Goal: Task Accomplishment & Management: Manage account settings

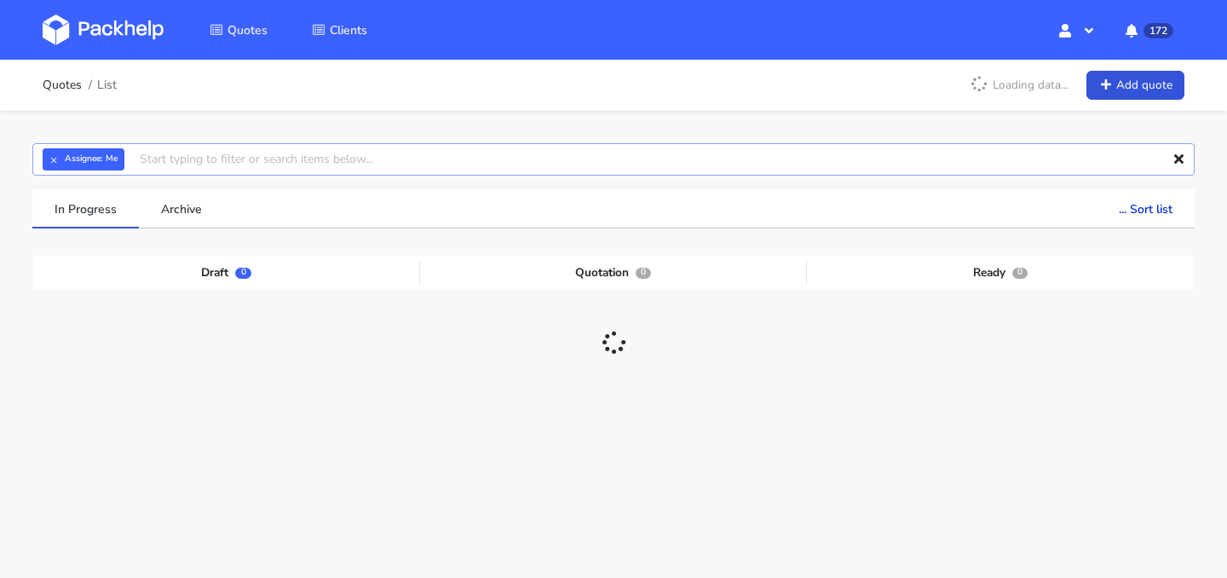
click at [524, 162] on input "text" at bounding box center [613, 159] width 1162 height 32
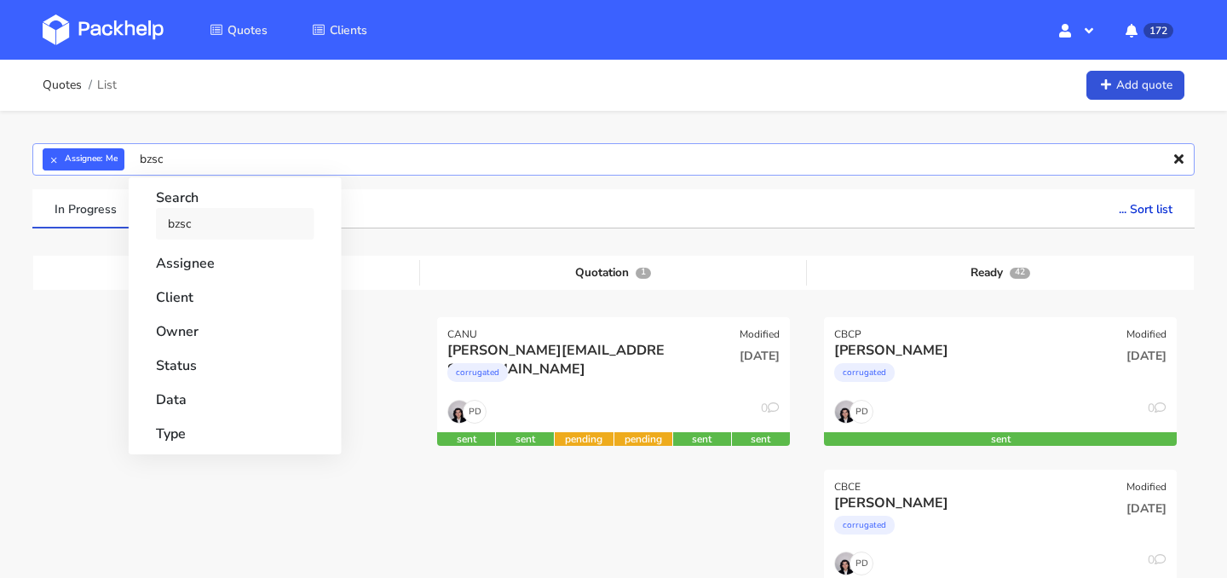
type input "bzsc"
click at [244, 224] on link "bzsc" at bounding box center [235, 224] width 158 height 32
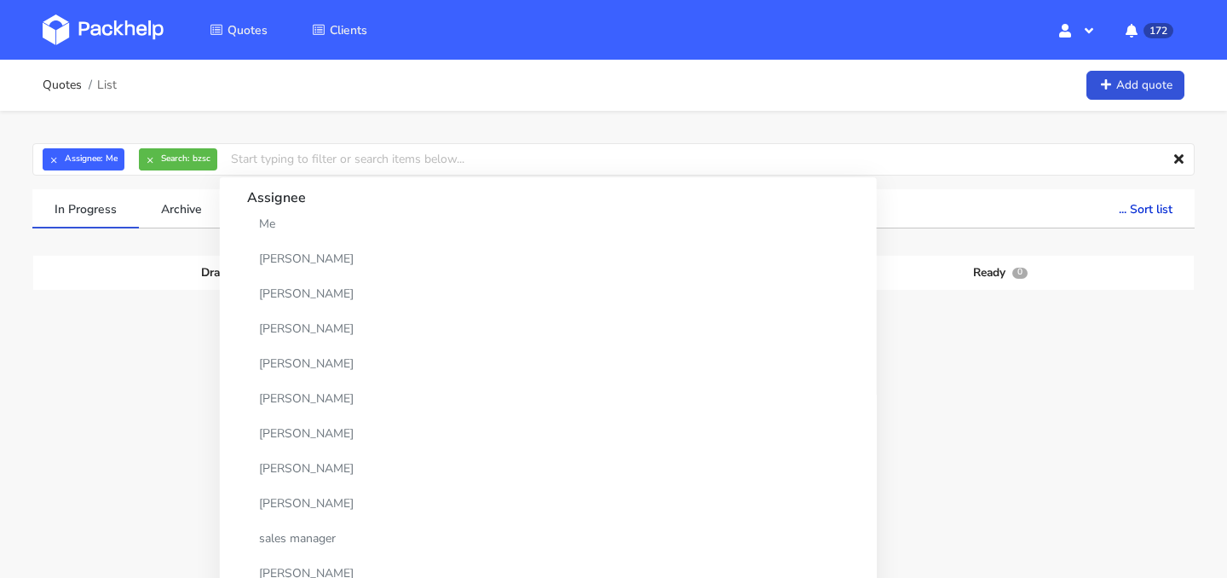
click at [21, 231] on div "In Progress Archive ... Sort list Last added From old to new Last updated Estim…" at bounding box center [613, 390] width 1186 height 403
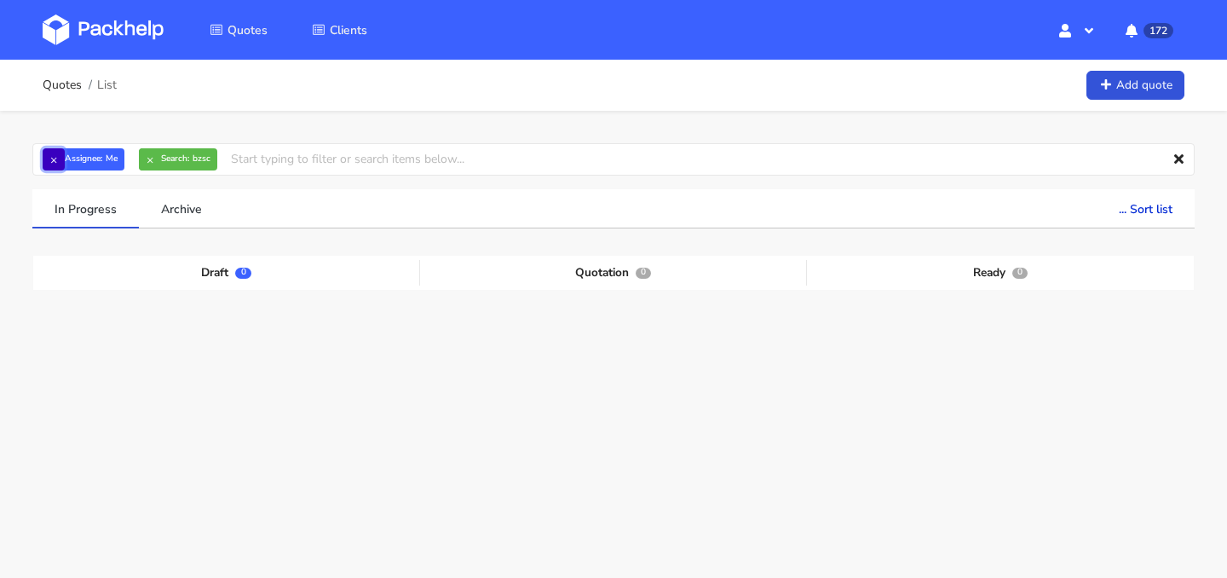
click at [57, 161] on button "×" at bounding box center [54, 159] width 22 height 22
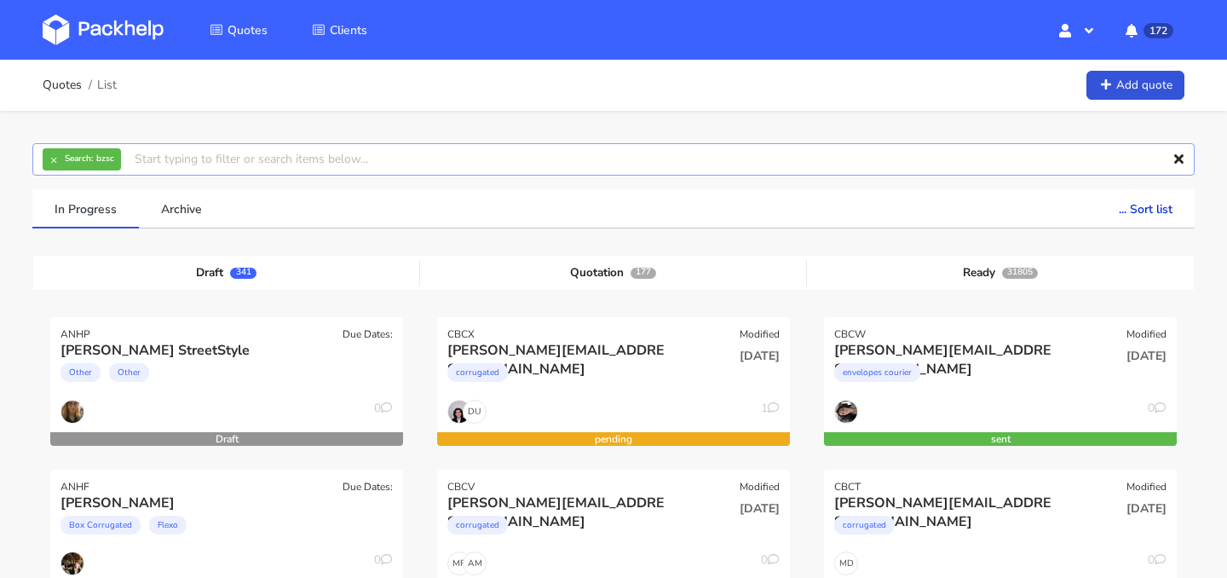
click at [270, 163] on input "text" at bounding box center [613, 159] width 1162 height 32
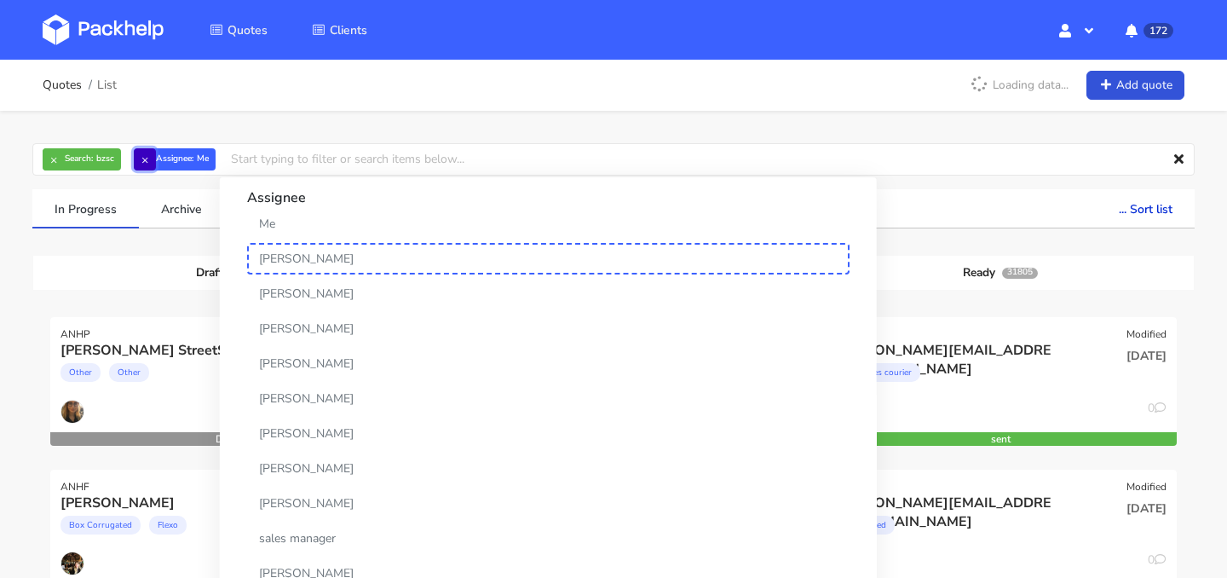
click at [145, 159] on button "×" at bounding box center [145, 159] width 22 height 22
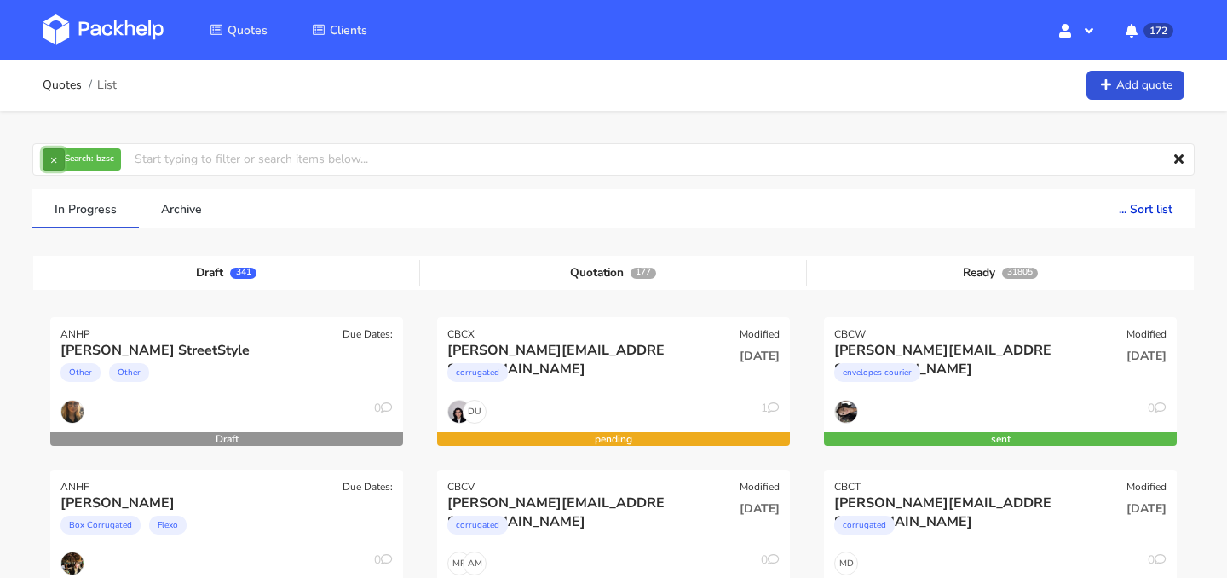
click at [53, 162] on button "×" at bounding box center [54, 159] width 22 height 22
click at [106, 158] on input "text" at bounding box center [613, 159] width 1162 height 32
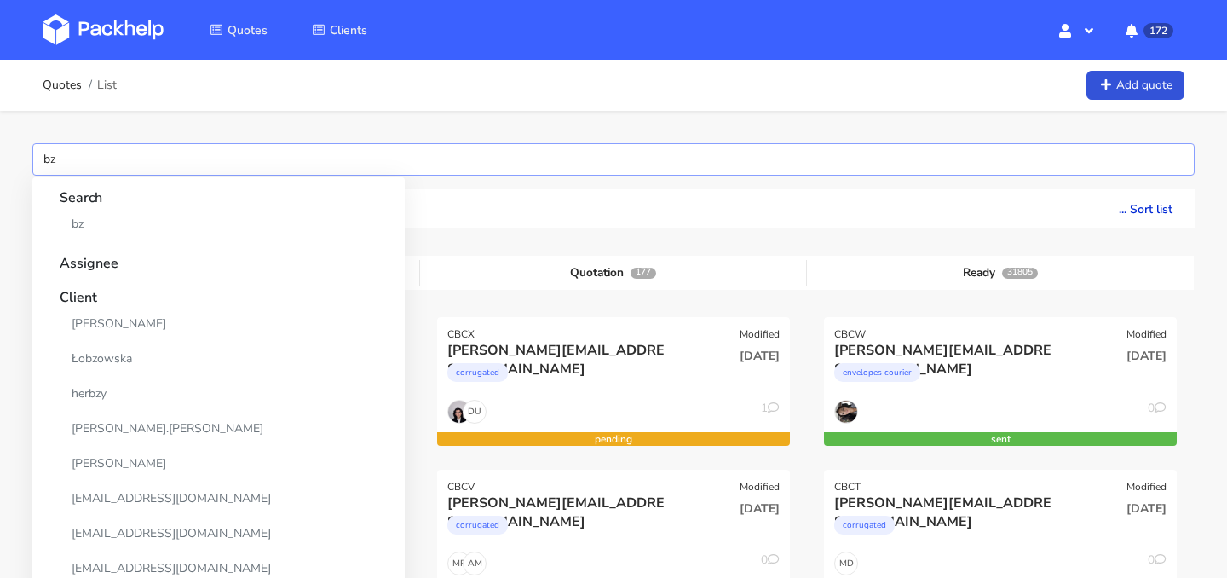
click at [121, 163] on input "bz" at bounding box center [613, 159] width 1162 height 32
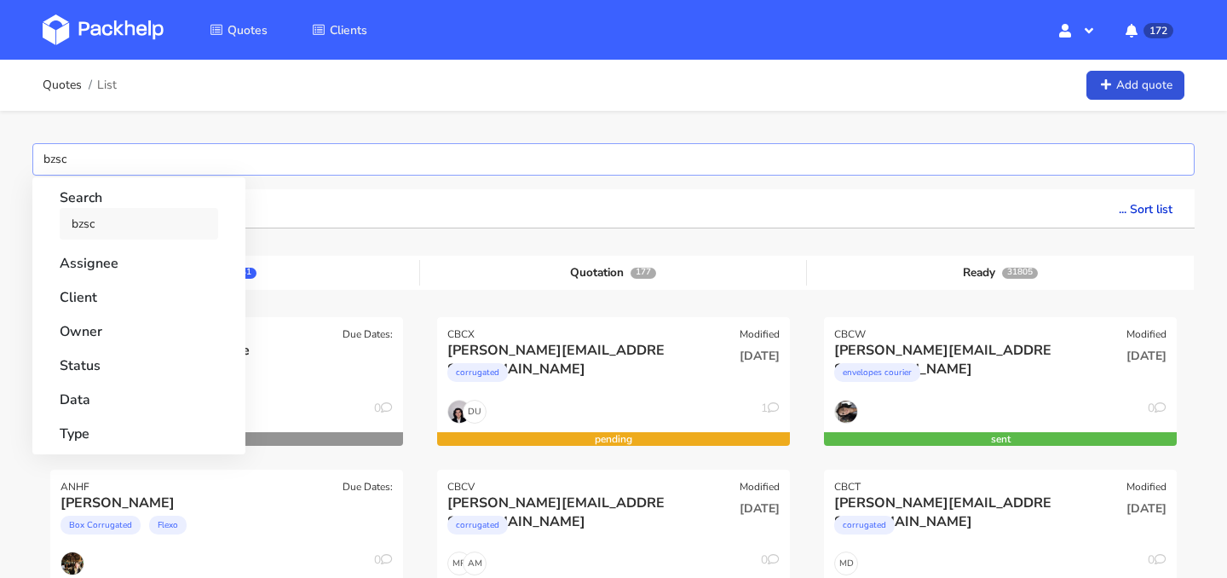
type input "bzsc"
click at [130, 219] on link "bzsc" at bounding box center [139, 224] width 158 height 32
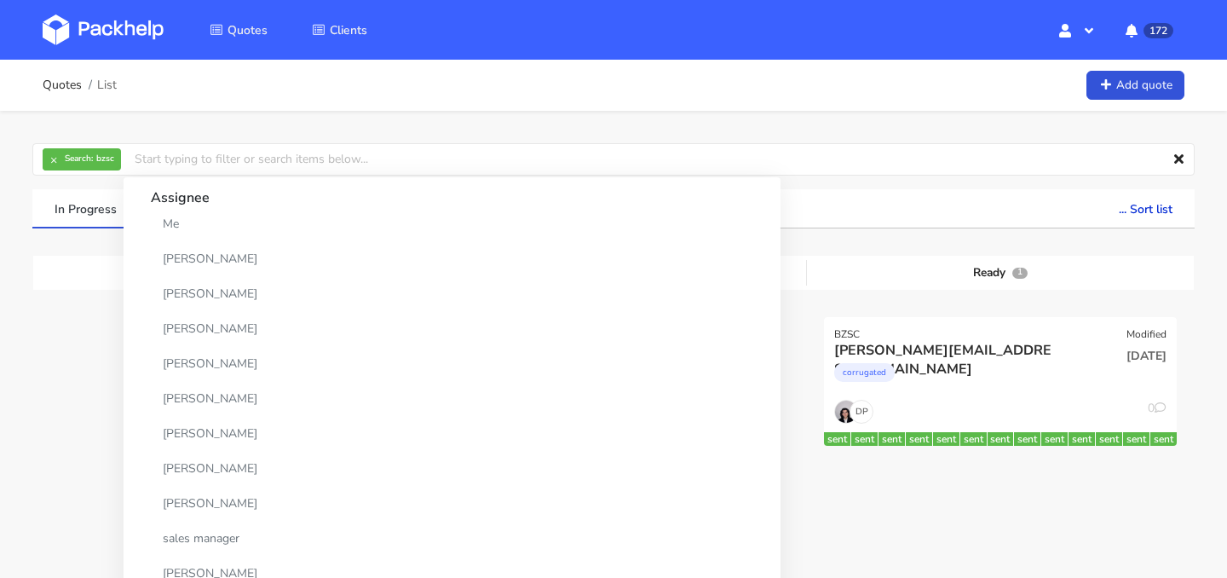
click at [21, 193] on div "In Progress Archive ... Sort list Last added From old to new Last updated Estim…" at bounding box center [613, 208] width 1186 height 39
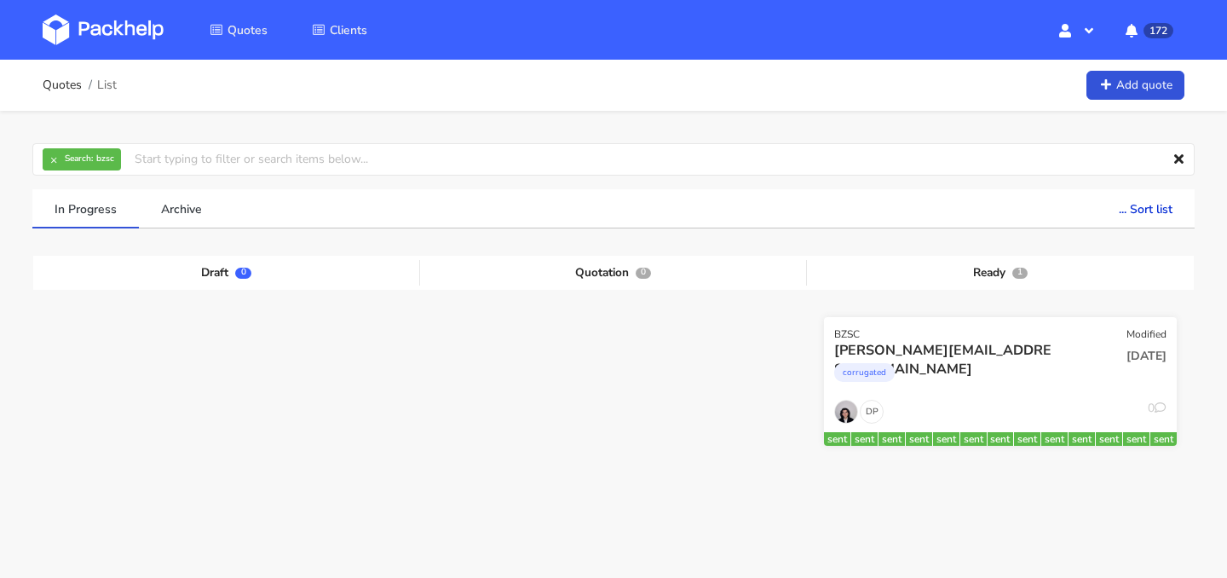
click at [995, 382] on div "corrugated" at bounding box center [947, 376] width 226 height 34
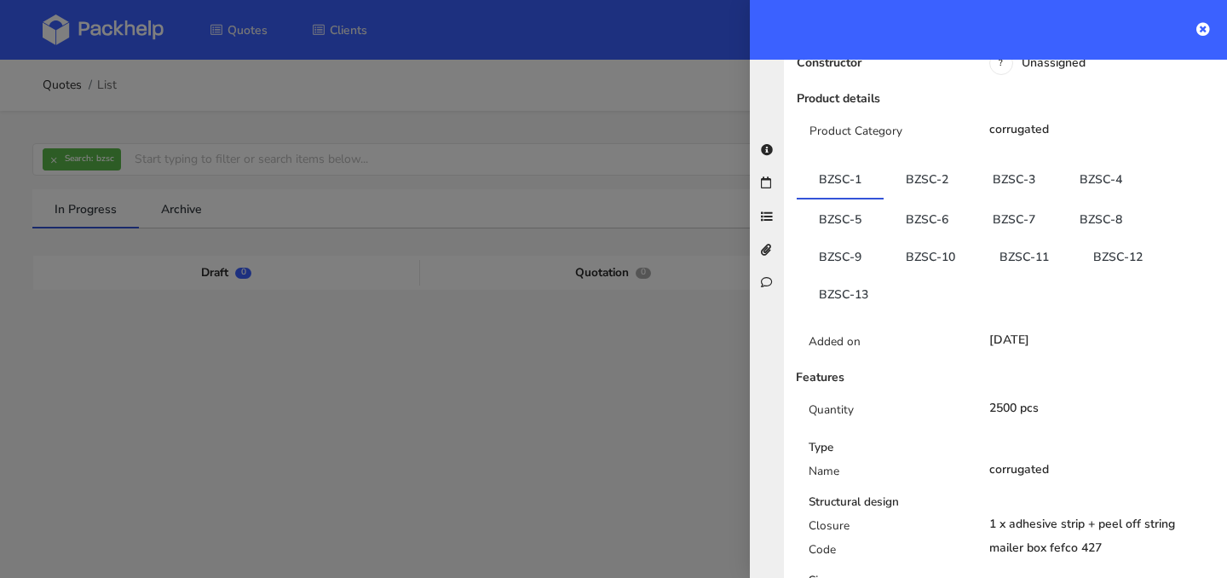
scroll to position [385, 0]
click at [858, 273] on link "BZSC-13" at bounding box center [843, 291] width 94 height 37
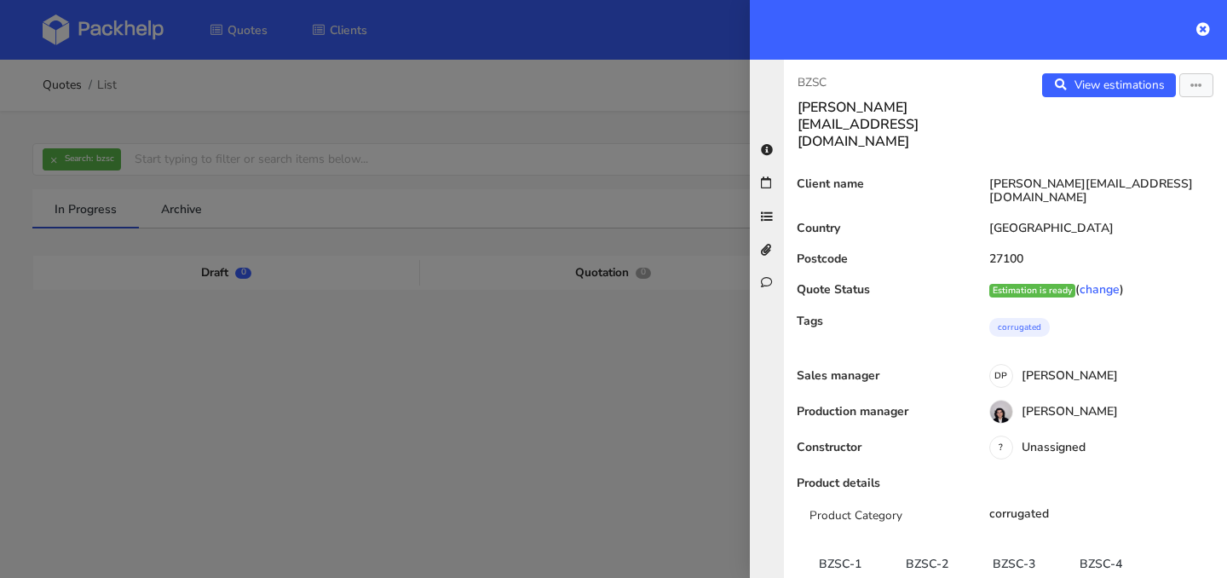
scroll to position [385, 0]
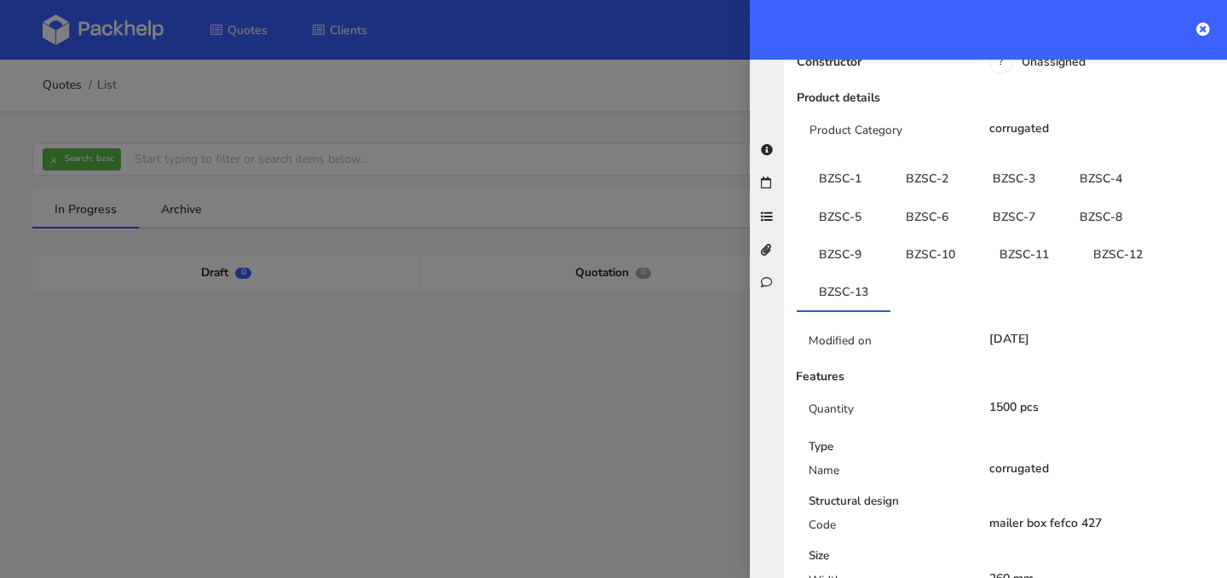
click at [395, 95] on div at bounding box center [613, 289] width 1227 height 578
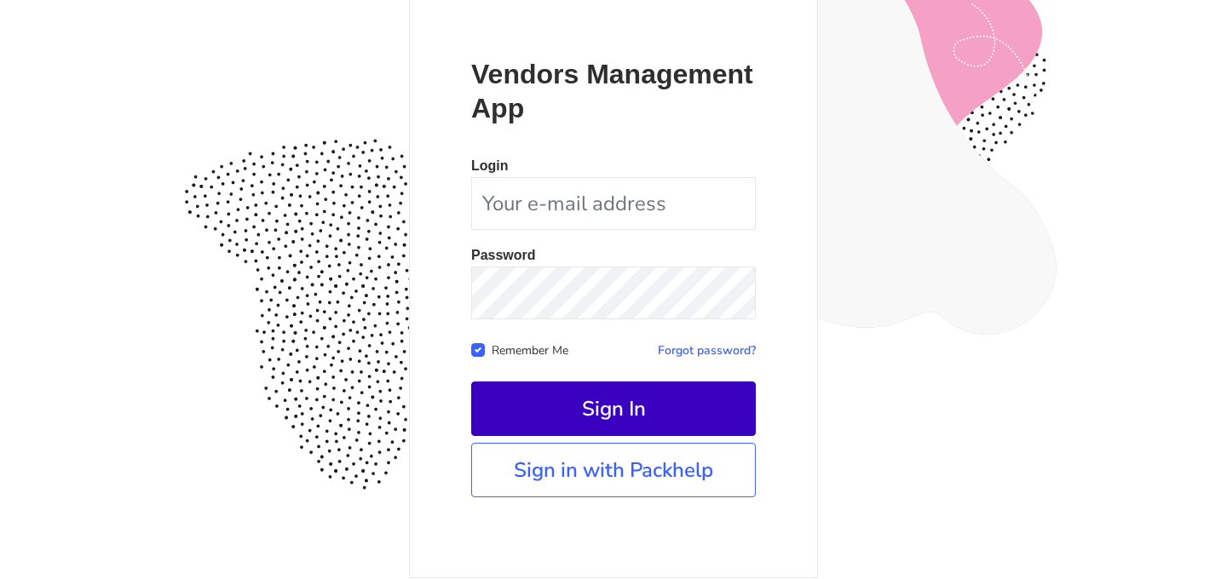
scroll to position [156, 0]
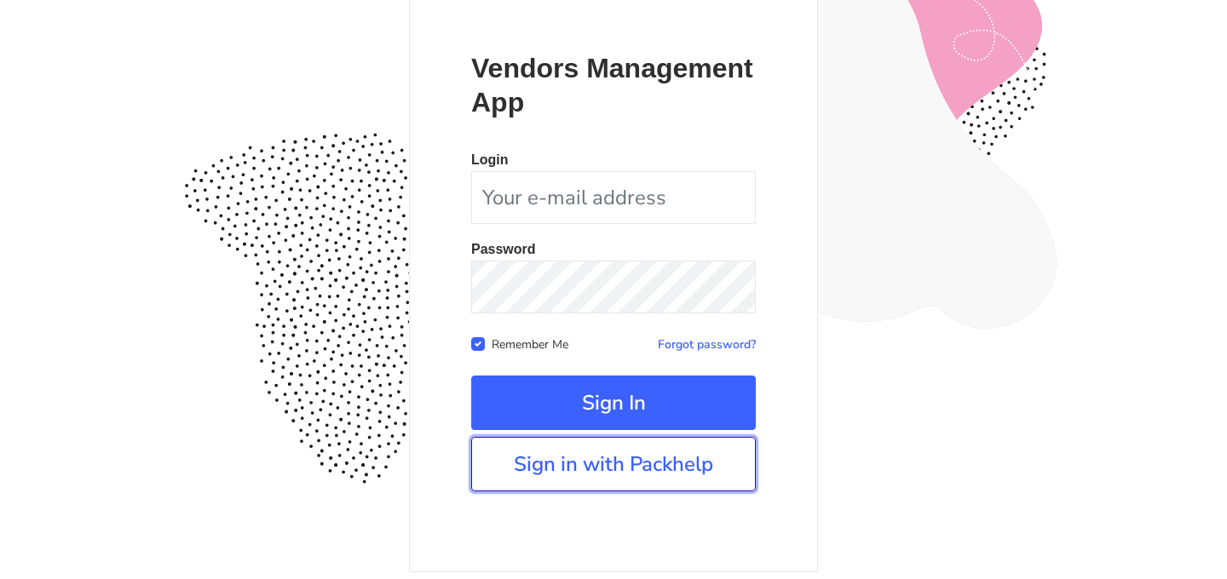
click at [607, 481] on link "Sign in with Packhelp" at bounding box center [613, 464] width 285 height 55
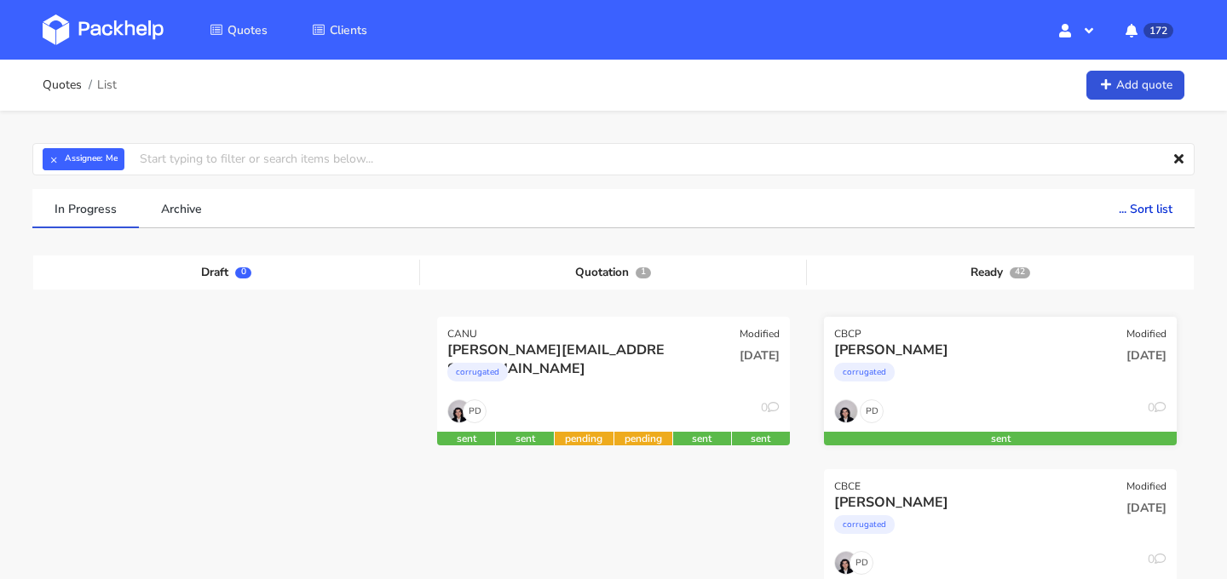
click at [946, 351] on div "Dinda Annisa" at bounding box center [947, 350] width 226 height 19
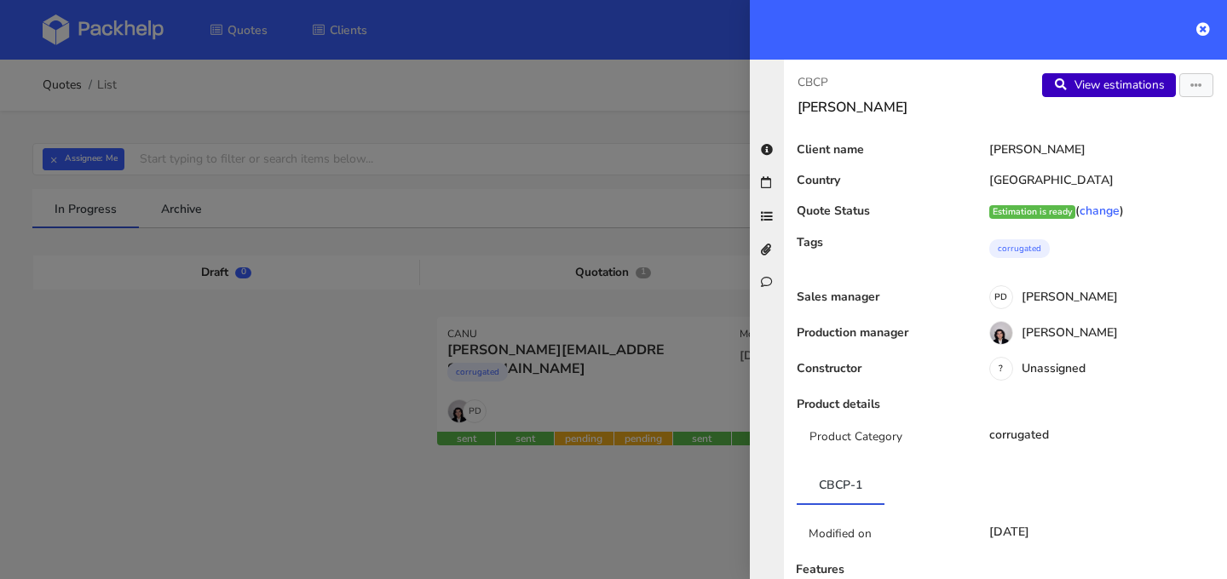
click at [1106, 85] on link "View estimations" at bounding box center [1109, 85] width 134 height 24
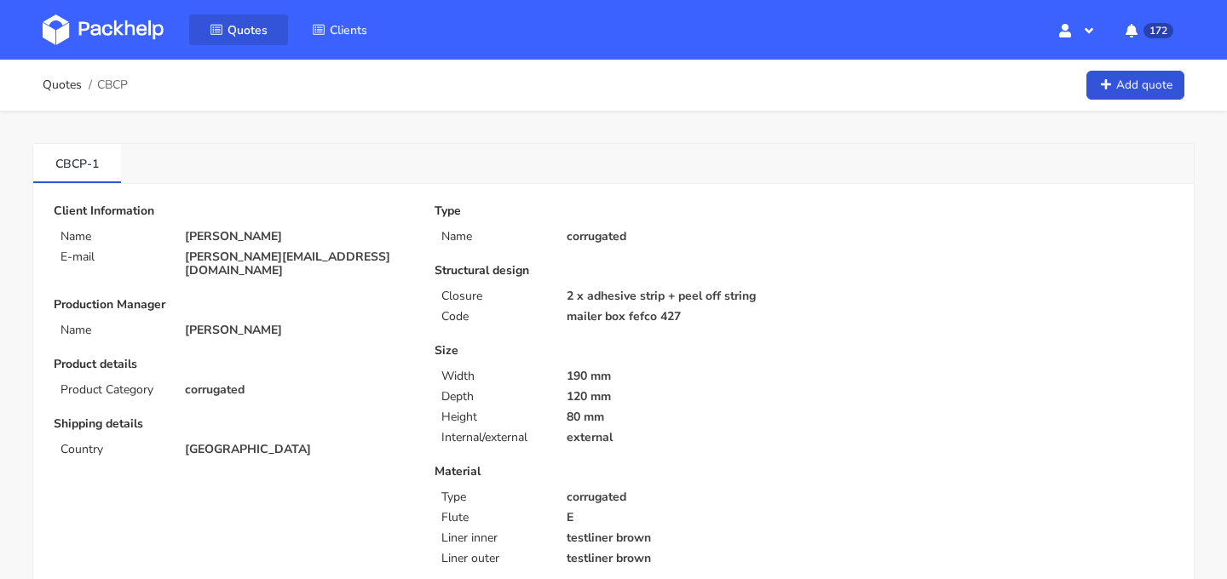
click at [242, 31] on span "Quotes" at bounding box center [247, 30] width 40 height 16
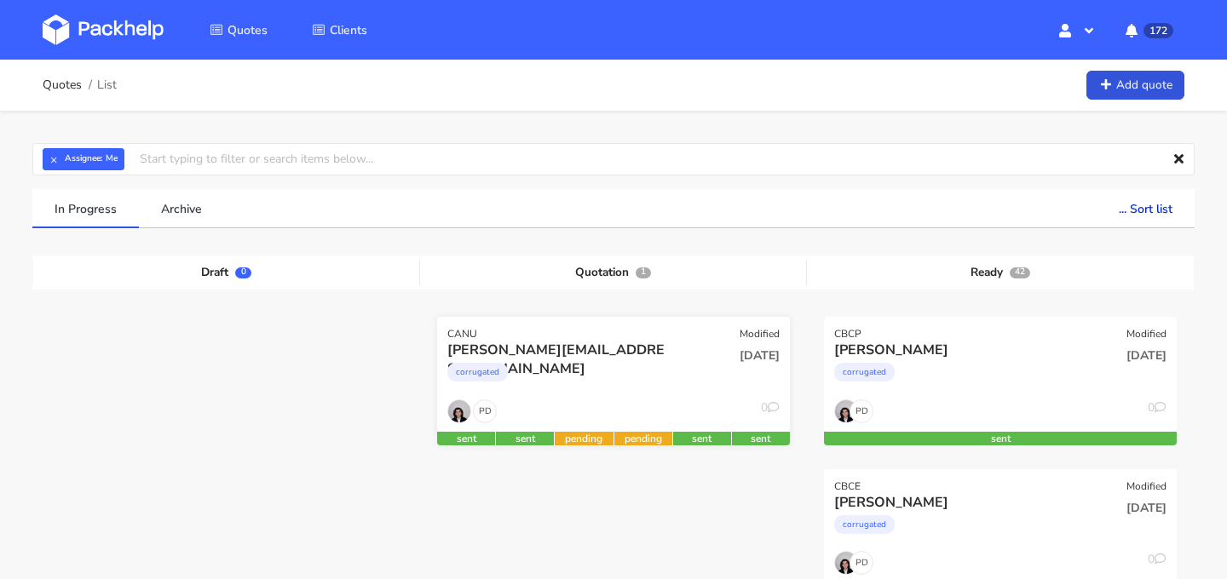
click at [632, 382] on div "corrugated" at bounding box center [560, 376] width 226 height 34
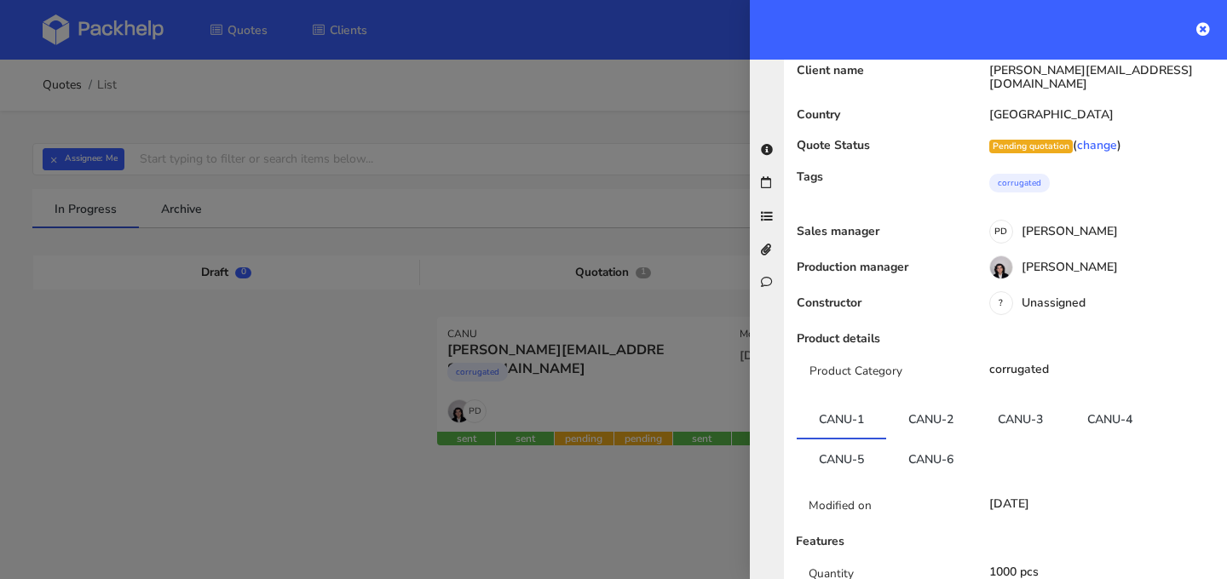
scroll to position [115, 0]
click at [1004, 399] on link "CANU-3" at bounding box center [1019, 417] width 89 height 37
click at [1108, 399] on link "CANU-4" at bounding box center [1109, 417] width 89 height 37
click at [876, 438] on link "CANU-5" at bounding box center [840, 456] width 89 height 37
click at [912, 436] on link "CANU-6" at bounding box center [930, 454] width 89 height 37
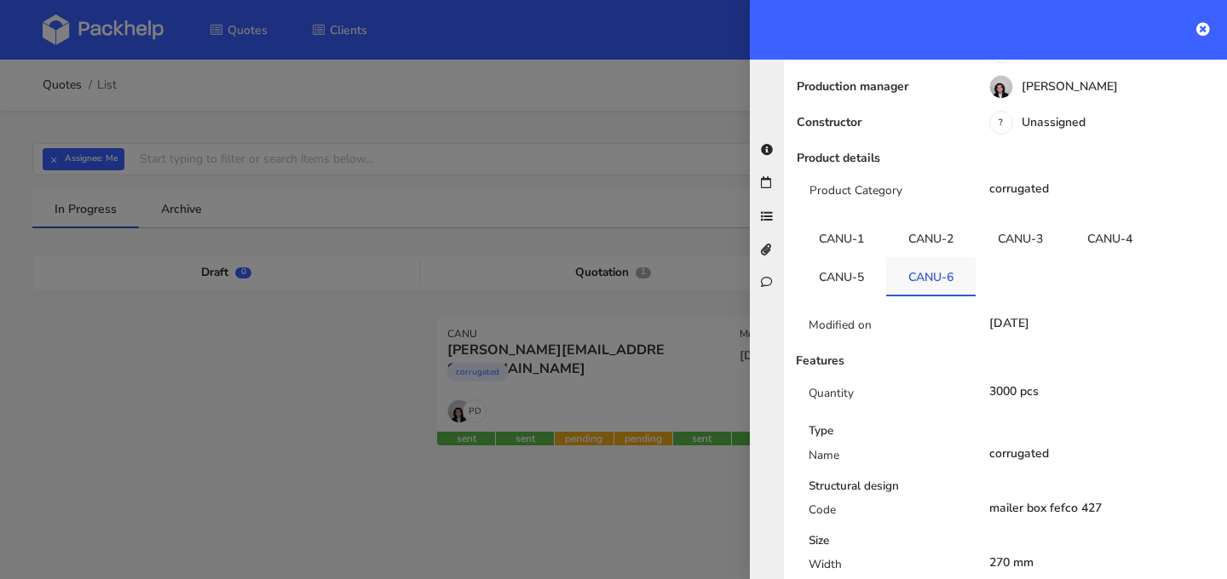
scroll to position [385, 0]
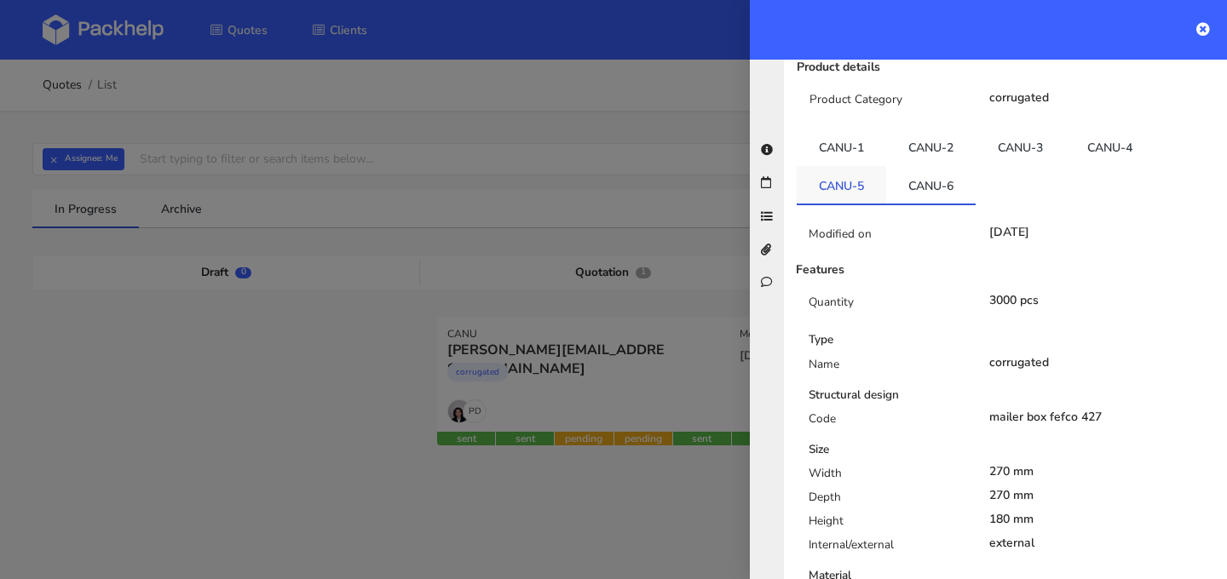
click at [847, 170] on link "CANU-5" at bounding box center [840, 184] width 89 height 37
click at [918, 166] on link "CANU-6" at bounding box center [930, 184] width 89 height 37
click at [1018, 129] on link "CANU-3" at bounding box center [1019, 147] width 89 height 37
click at [1105, 129] on link "CANU-4" at bounding box center [1109, 147] width 89 height 37
click at [1043, 129] on link "CANU-3" at bounding box center [1019, 147] width 89 height 37
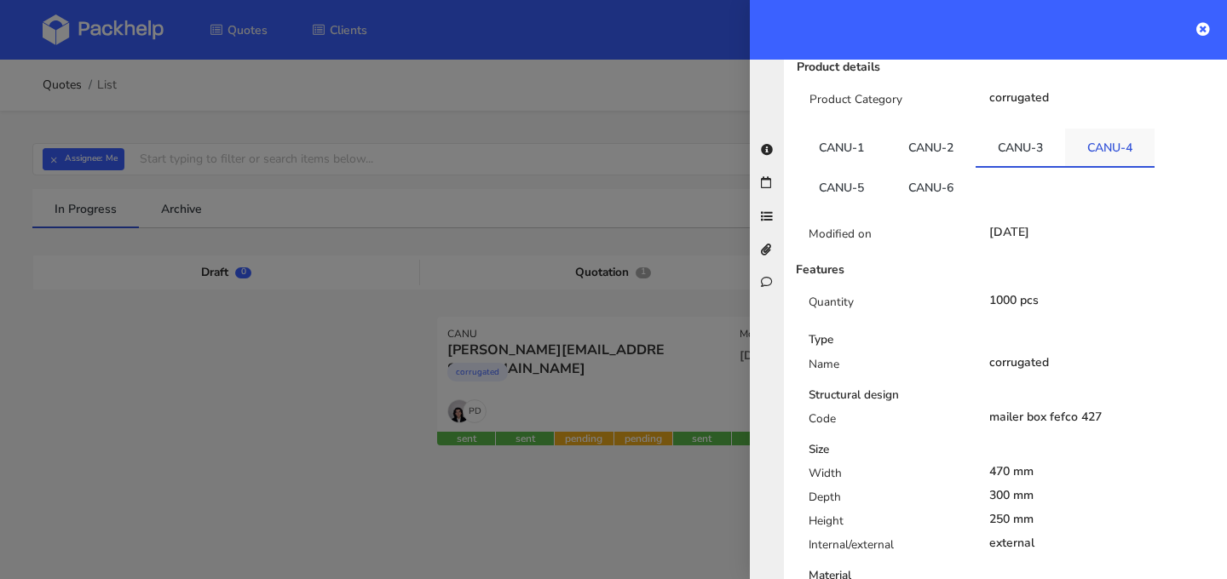
click at [1109, 129] on link "CANU-4" at bounding box center [1109, 147] width 89 height 37
click at [1034, 129] on link "CANU-3" at bounding box center [1019, 147] width 89 height 37
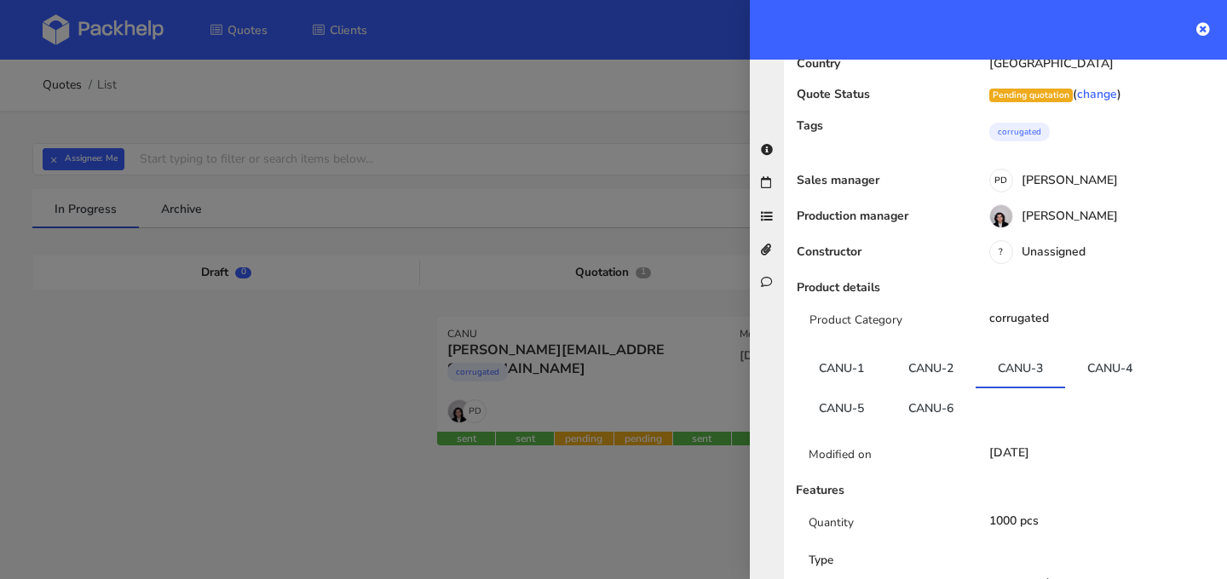
scroll to position [211, 0]
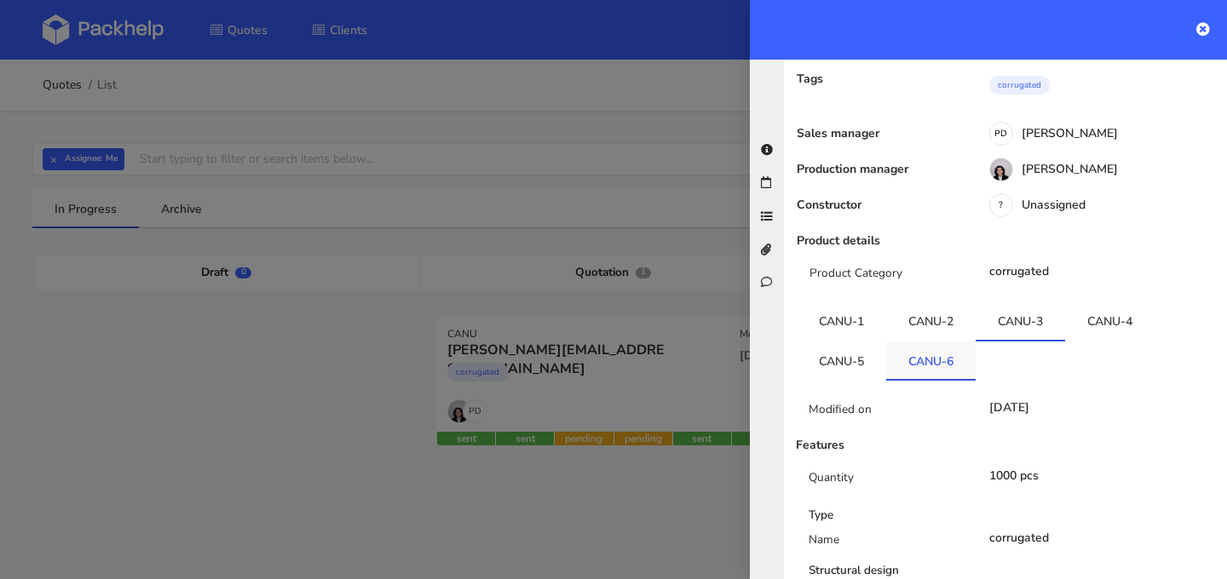
click at [923, 342] on link "CANU-6" at bounding box center [930, 360] width 89 height 37
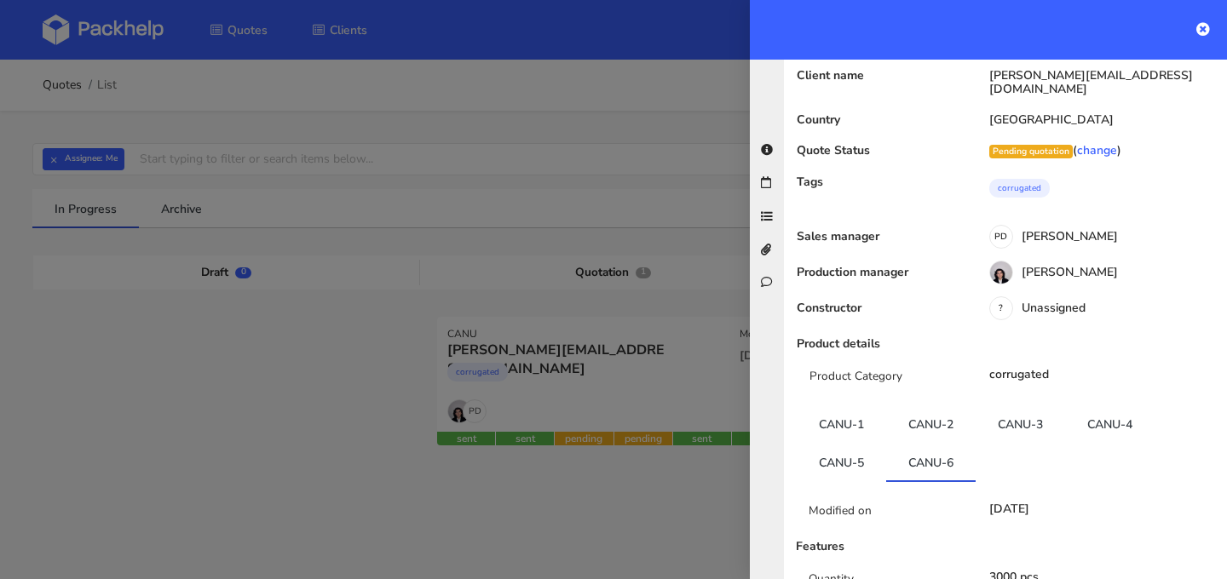
scroll to position [110, 0]
click at [1196, 28] on icon at bounding box center [1203, 29] width 14 height 14
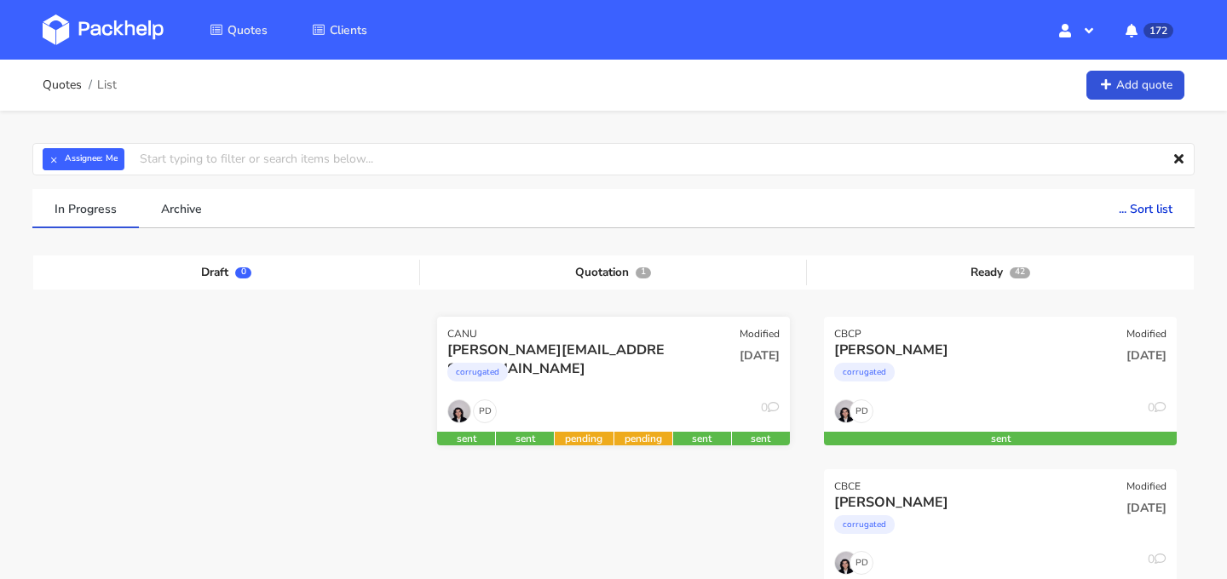
click at [726, 371] on div "[DATE]" at bounding box center [732, 370] width 118 height 58
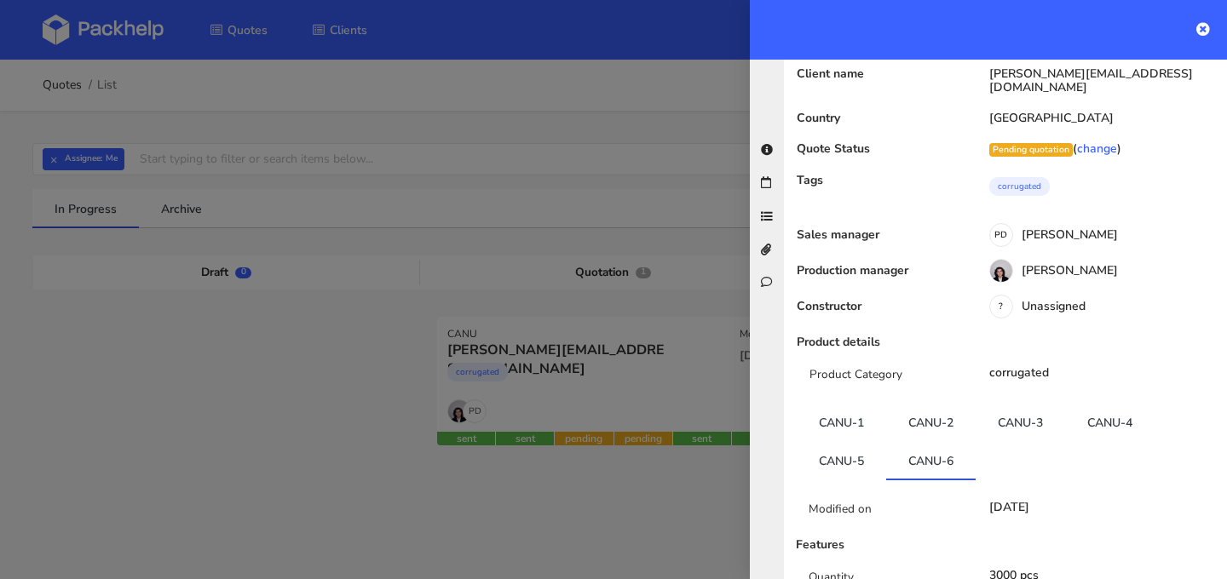
scroll to position [0, 0]
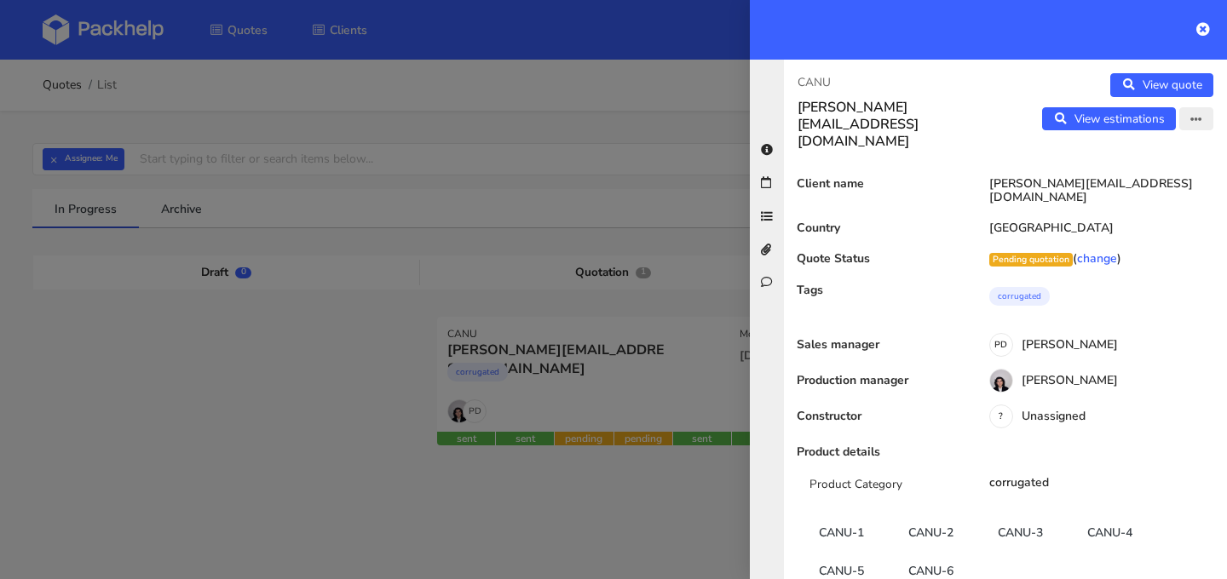
click at [1189, 122] on button "button" at bounding box center [1196, 119] width 34 height 24
click at [1155, 152] on link "Edit quote" at bounding box center [1141, 155] width 150 height 28
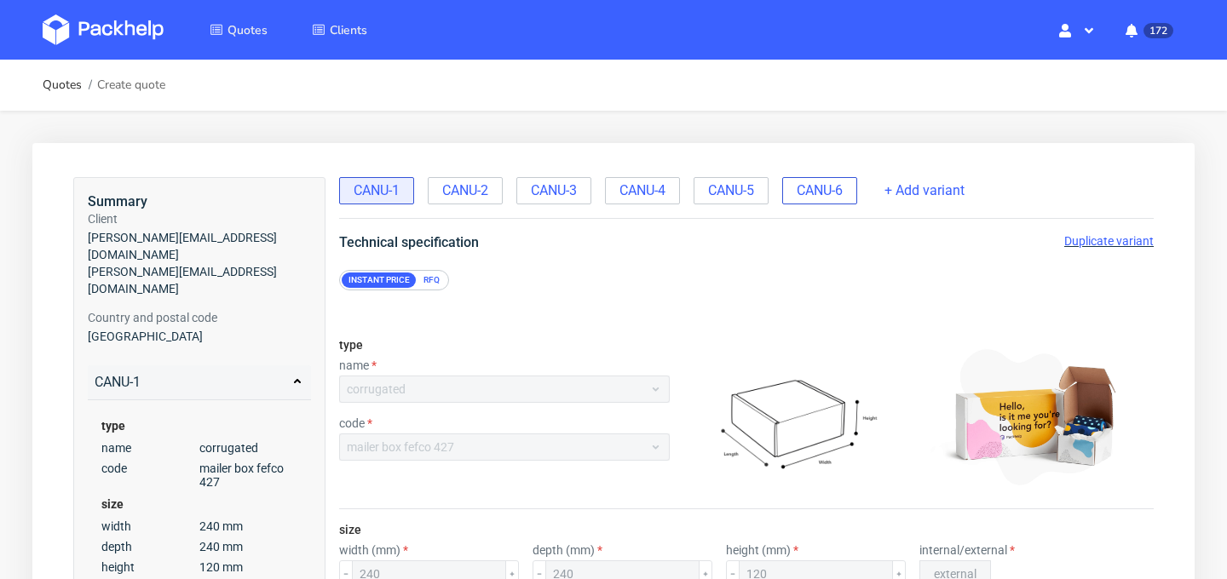
click at [830, 194] on span "CANU-6" at bounding box center [819, 190] width 46 height 19
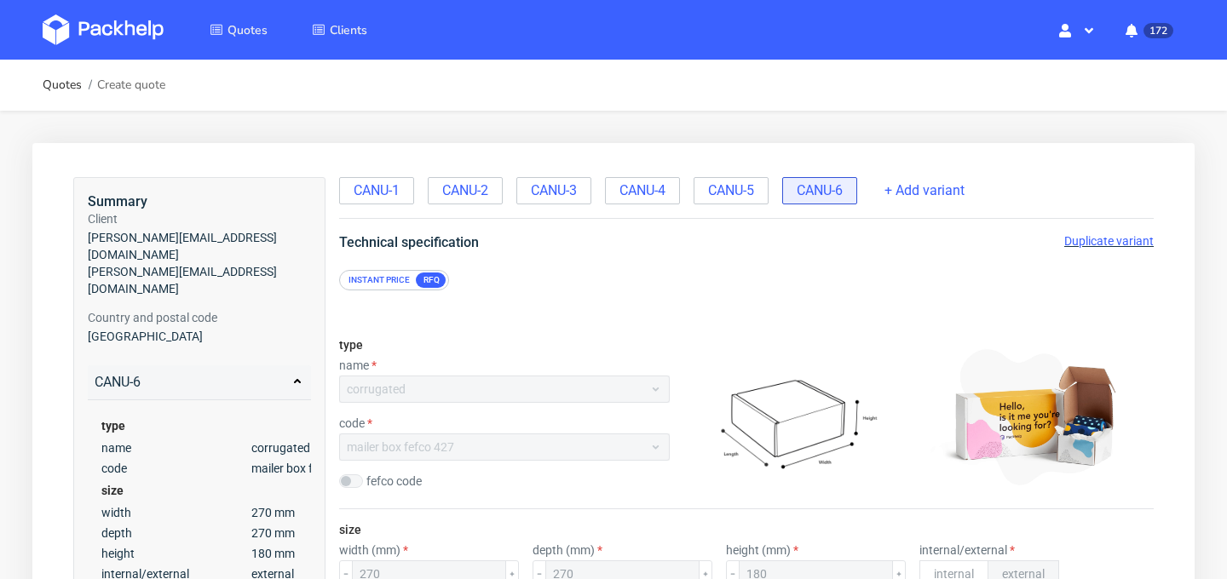
click at [1104, 242] on span "Duplicate variant" at bounding box center [1108, 241] width 89 height 14
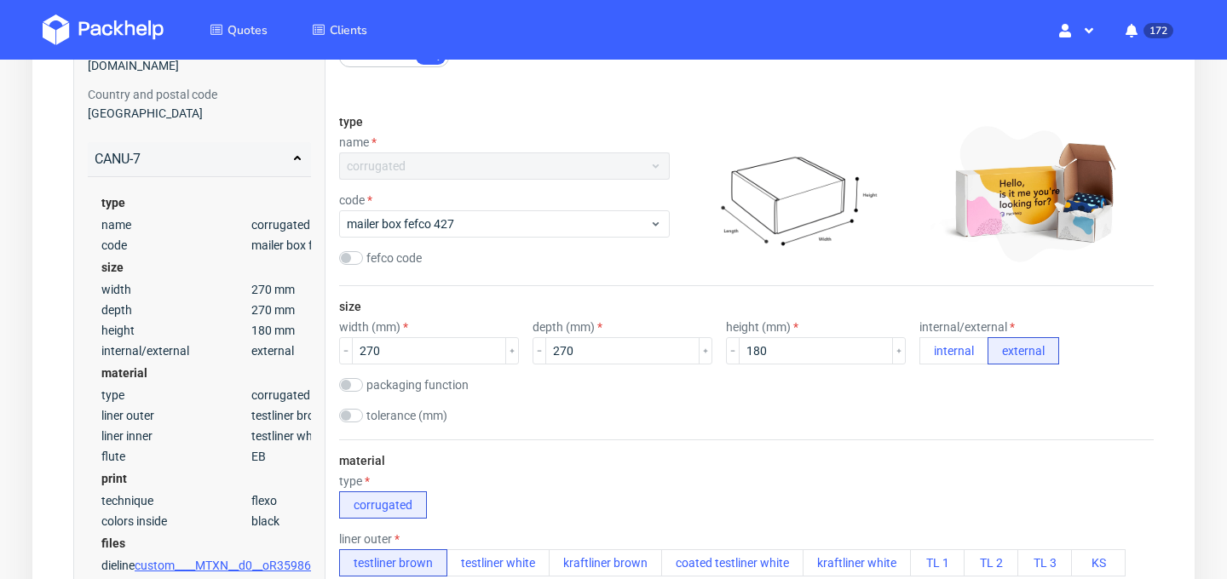
scroll to position [227, 0]
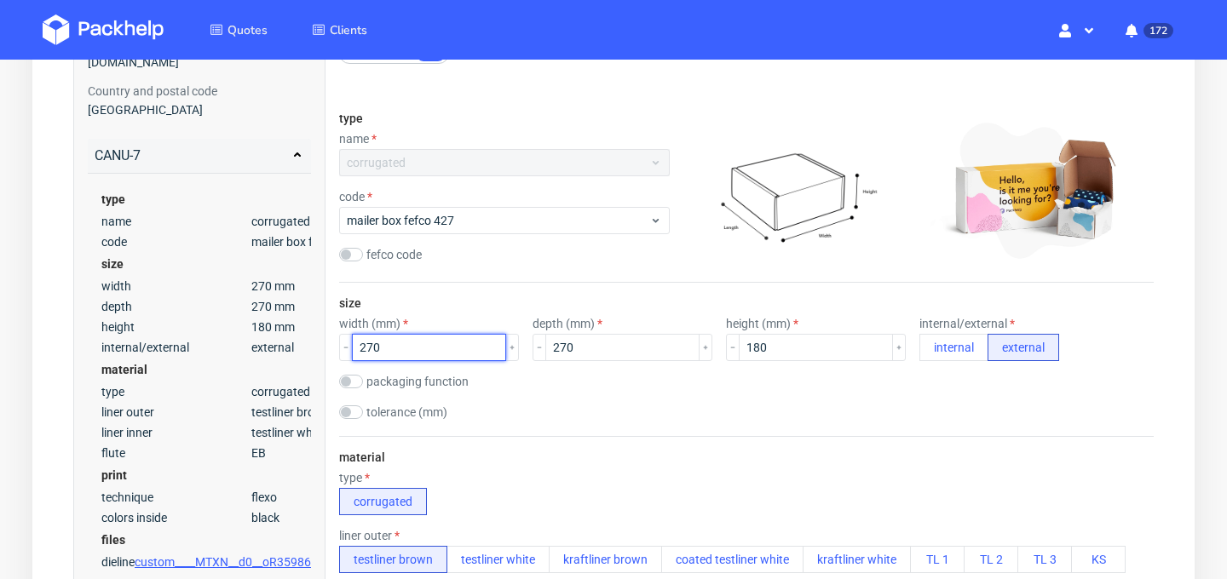
drag, startPoint x: 446, startPoint y: 357, endPoint x: 306, endPoint y: 357, distance: 139.7
drag, startPoint x: 430, startPoint y: 351, endPoint x: 315, endPoint y: 350, distance: 115.0
type input "450"
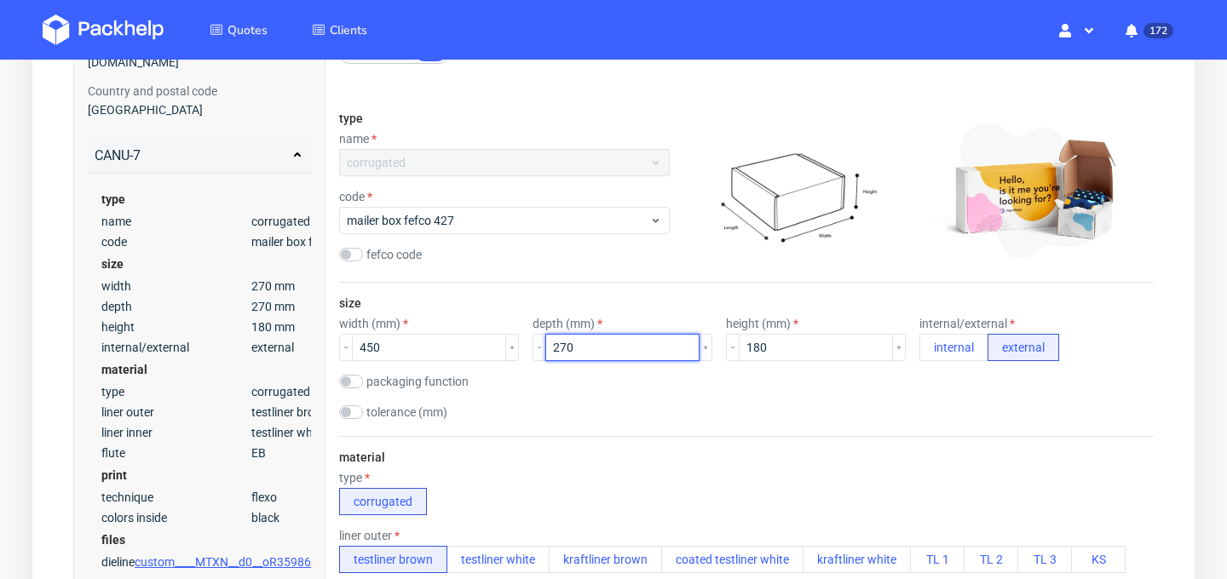
click at [591, 344] on input "270" at bounding box center [622, 347] width 154 height 27
type input "2"
type input "350"
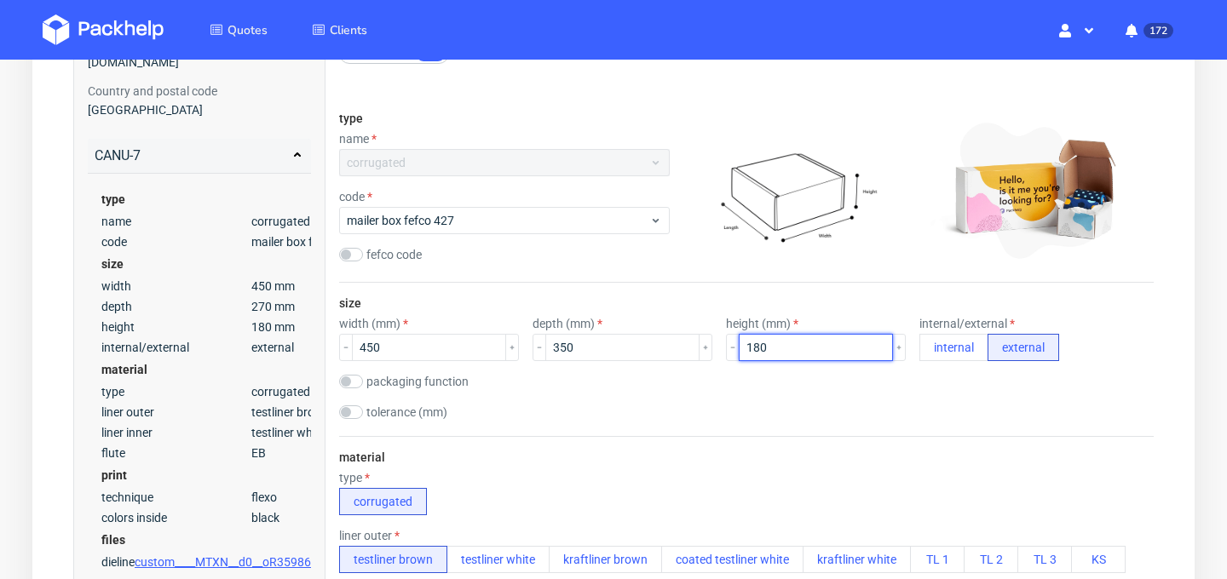
click at [802, 342] on input "180" at bounding box center [816, 347] width 154 height 27
type input "1"
type input "200"
click at [626, 409] on div "tolerance (mm)" at bounding box center [746, 413] width 814 height 17
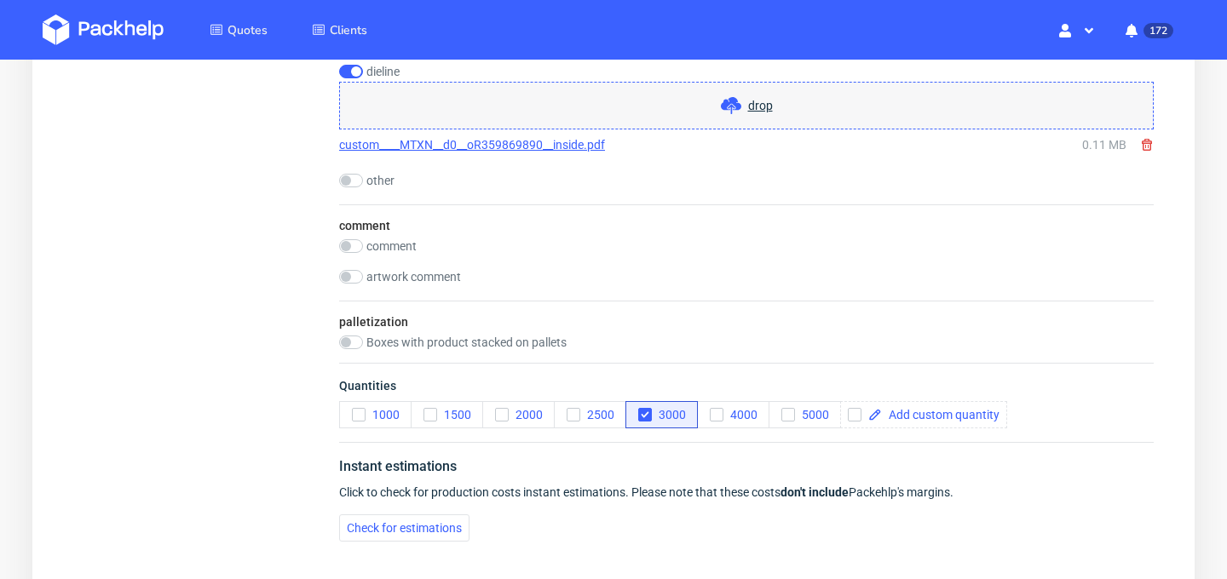
scroll to position [1799, 0]
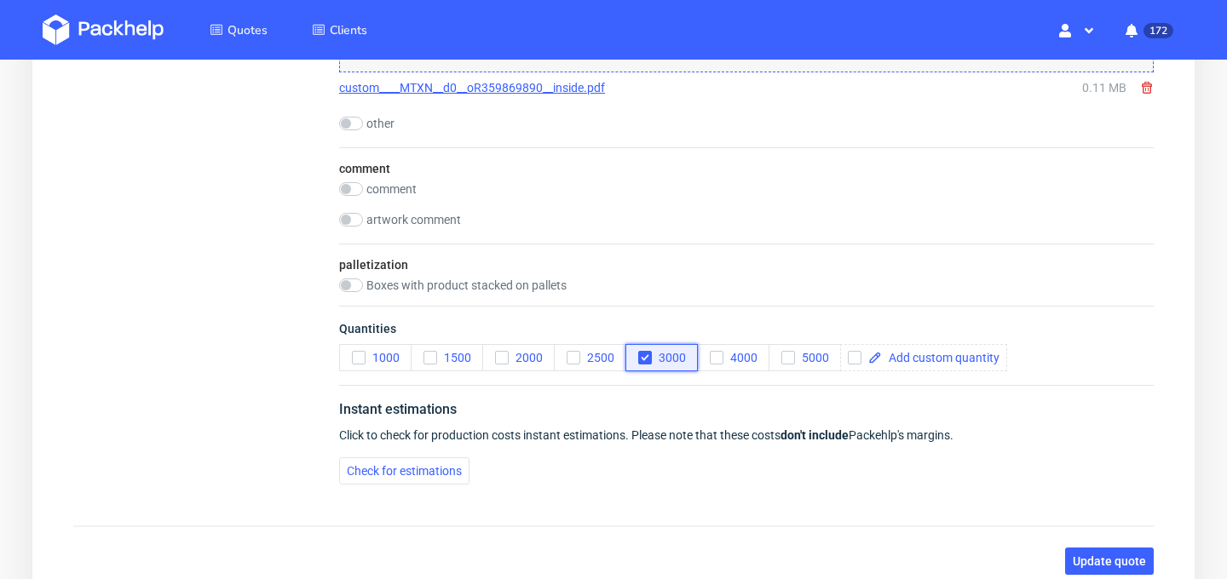
click at [640, 357] on icon "button" at bounding box center [645, 358] width 12 height 12
click at [359, 360] on icon "button" at bounding box center [359, 358] width 12 height 12
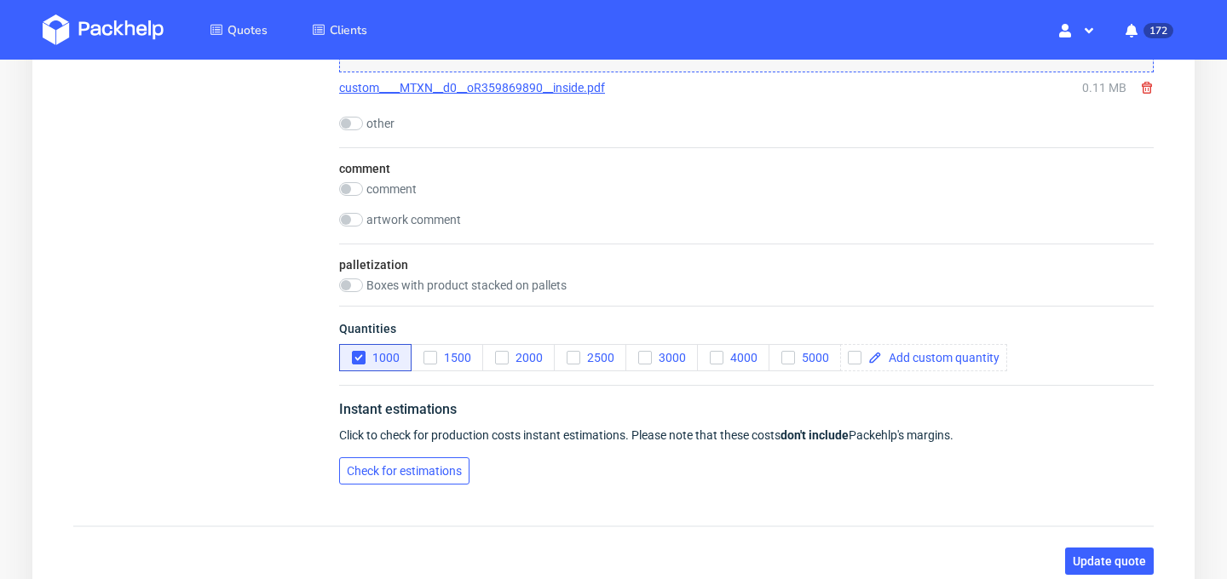
click at [400, 468] on span "Check for estimations" at bounding box center [404, 471] width 115 height 12
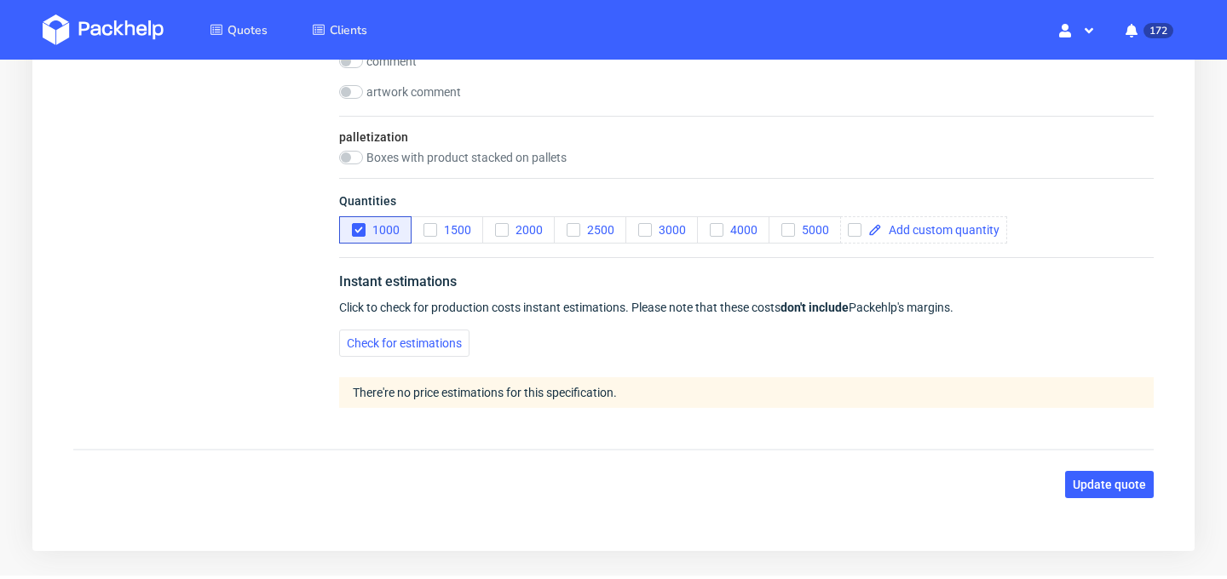
scroll to position [1952, 0]
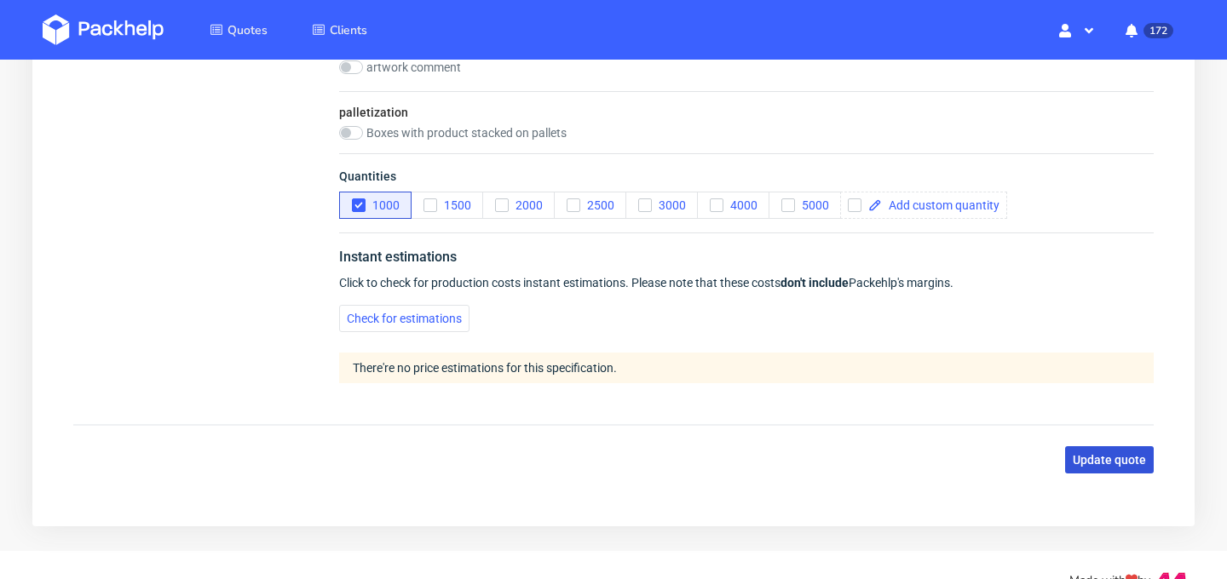
click at [1096, 462] on span "Update quote" at bounding box center [1109, 460] width 73 height 12
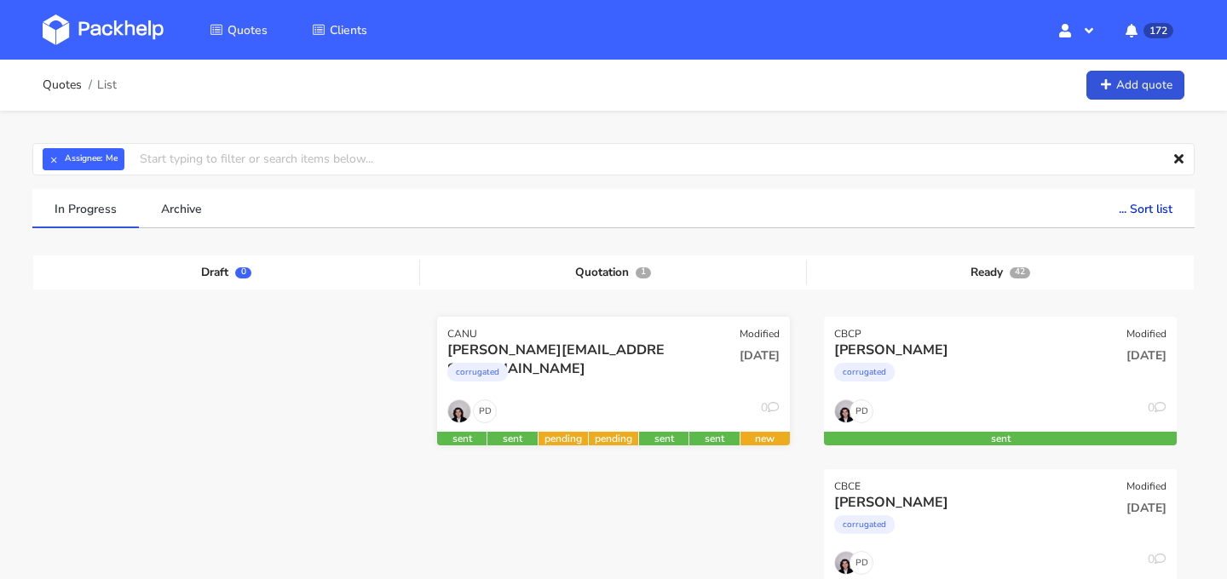
click at [656, 391] on div "corrugated" at bounding box center [560, 376] width 226 height 34
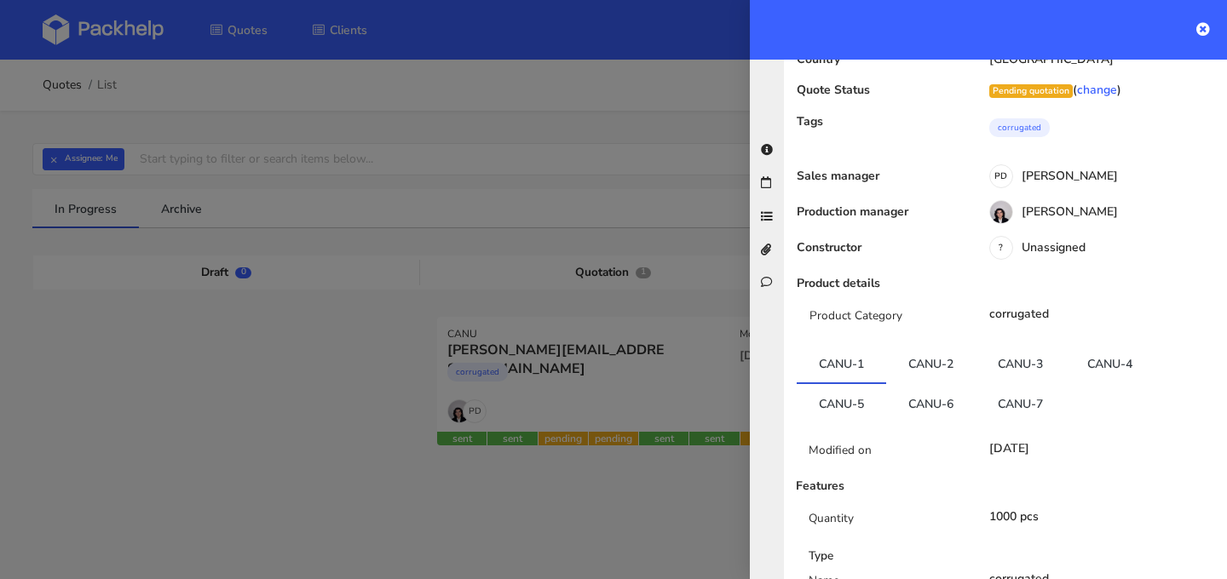
scroll to position [350, 0]
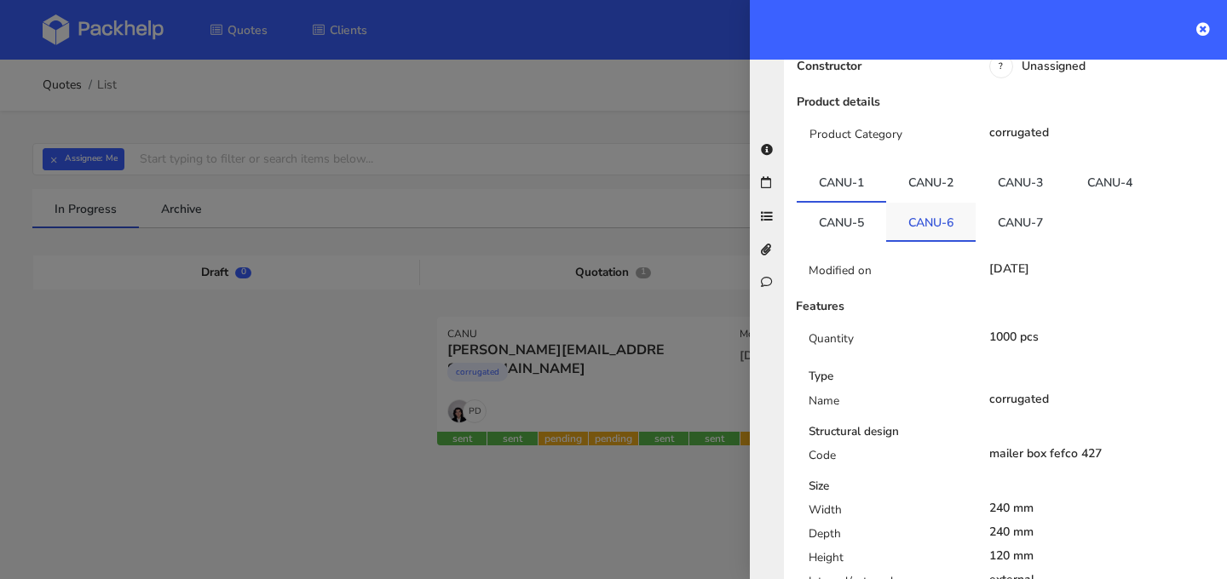
click at [927, 203] on link "CANU-6" at bounding box center [930, 221] width 89 height 37
click at [1019, 201] on link "CANU-7" at bounding box center [1019, 219] width 89 height 37
click at [968, 201] on link "CANU-6" at bounding box center [930, 219] width 89 height 37
click at [1006, 201] on link "CANU-7" at bounding box center [1019, 219] width 89 height 37
click at [928, 201] on link "CANU-6" at bounding box center [930, 219] width 89 height 37
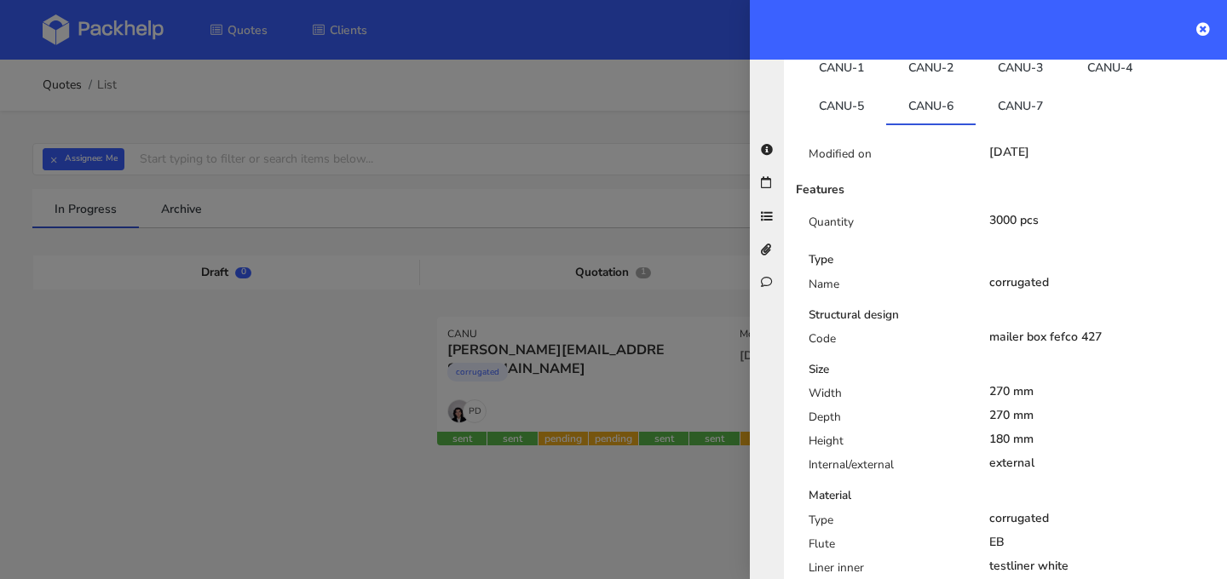
scroll to position [372, 0]
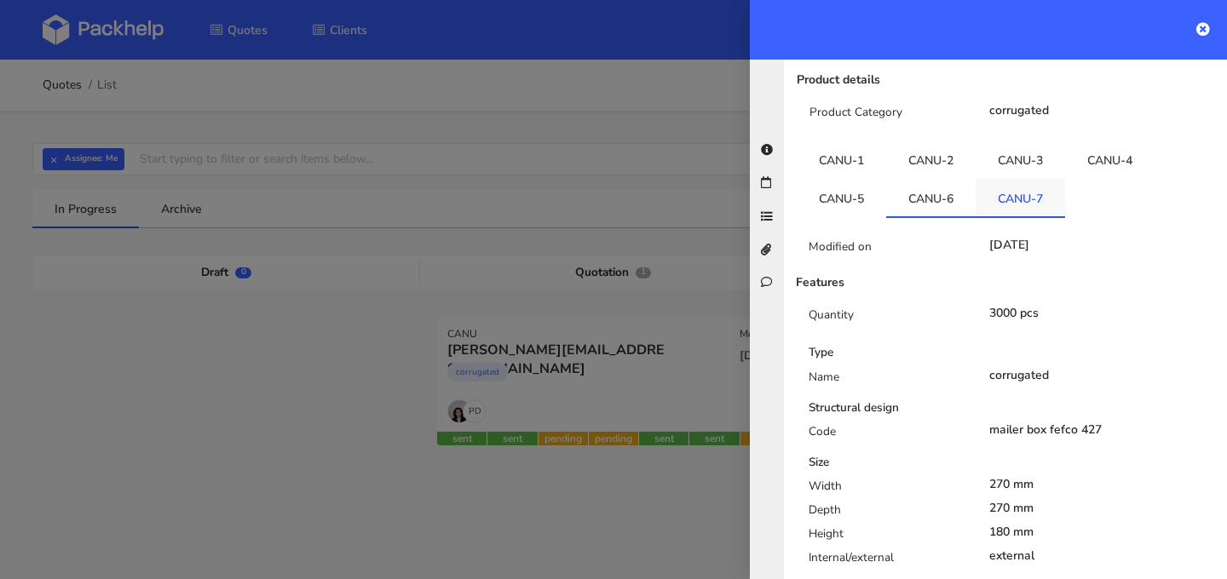
click at [1020, 179] on link "CANU-7" at bounding box center [1019, 197] width 89 height 37
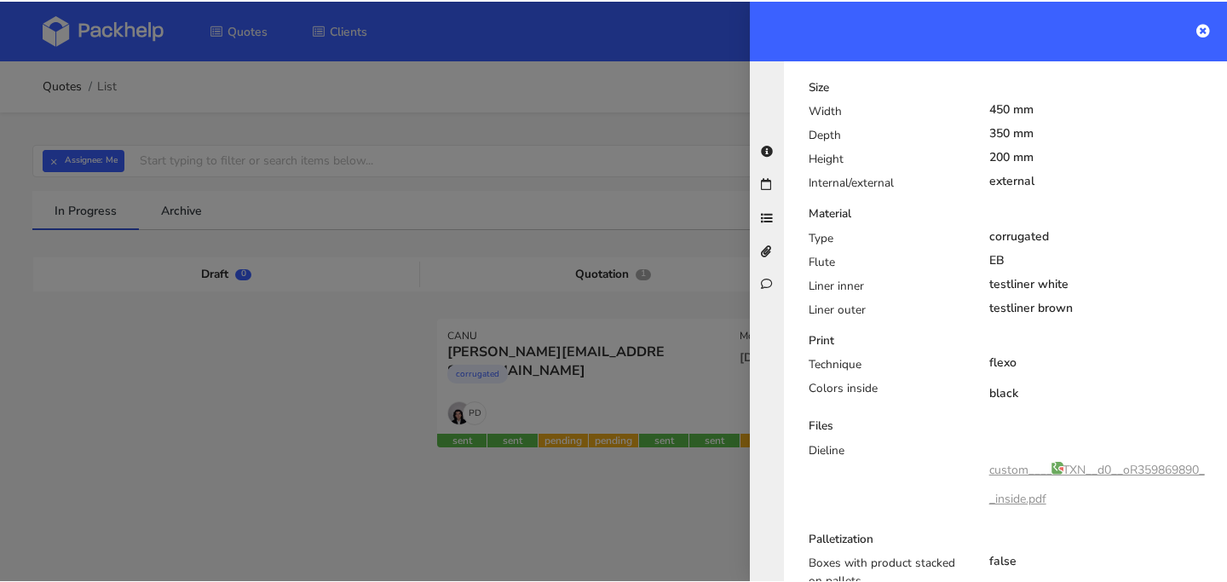
scroll to position [750, 0]
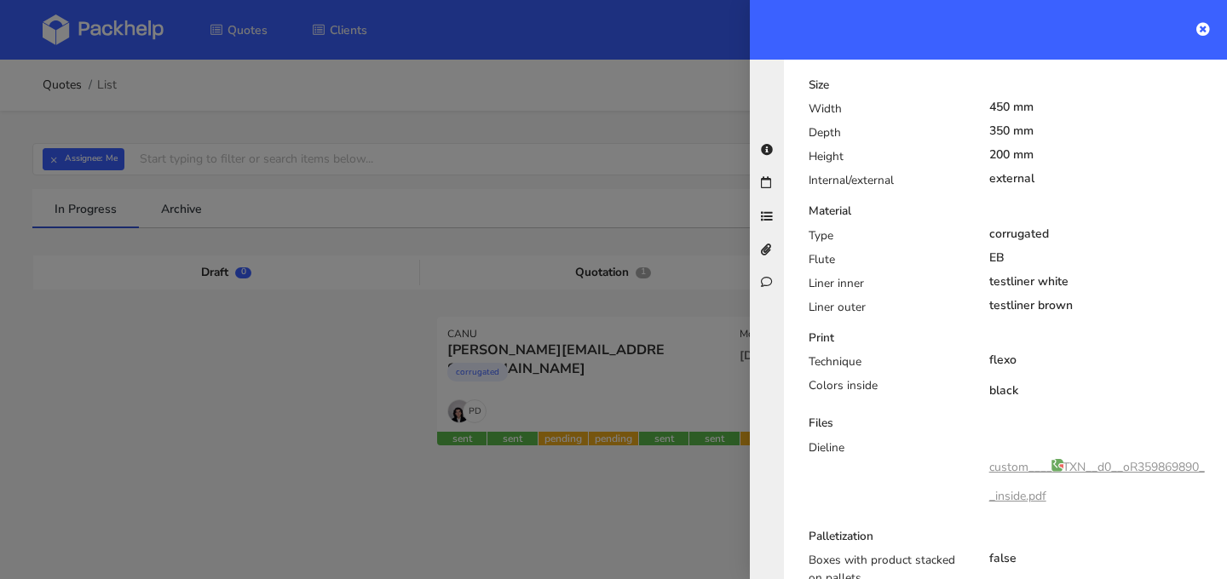
click at [1097, 459] on link "custom____MTXN__d0__oR359869890__inside.pdf" at bounding box center [1097, 481] width 216 height 45
click at [1202, 26] on icon at bounding box center [1203, 29] width 14 height 14
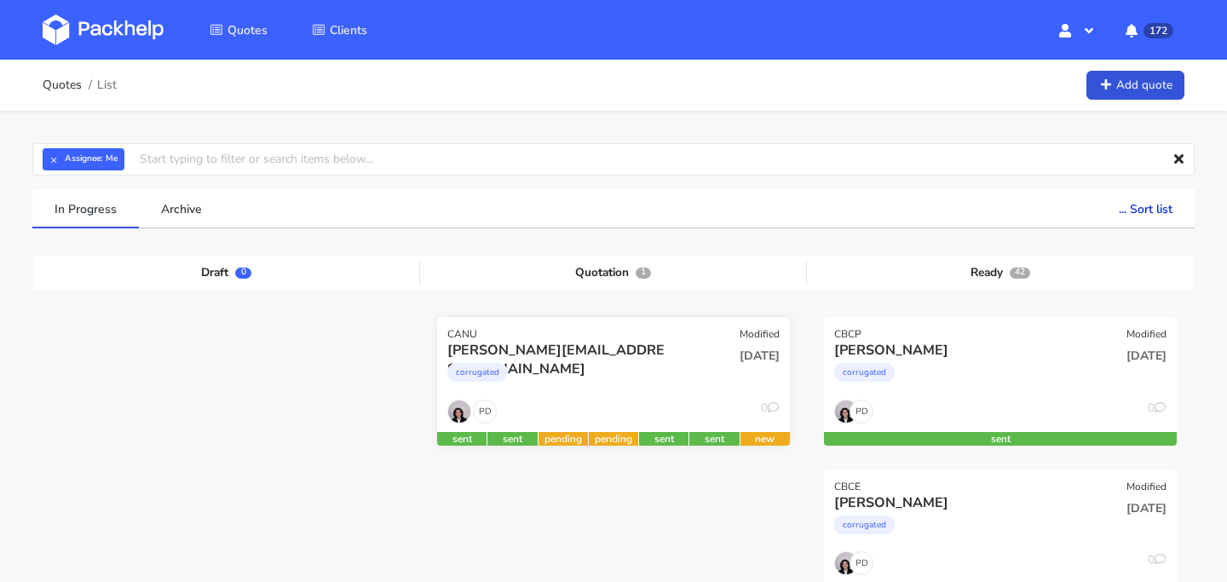
click at [662, 364] on div "corrugated" at bounding box center [560, 376] width 226 height 34
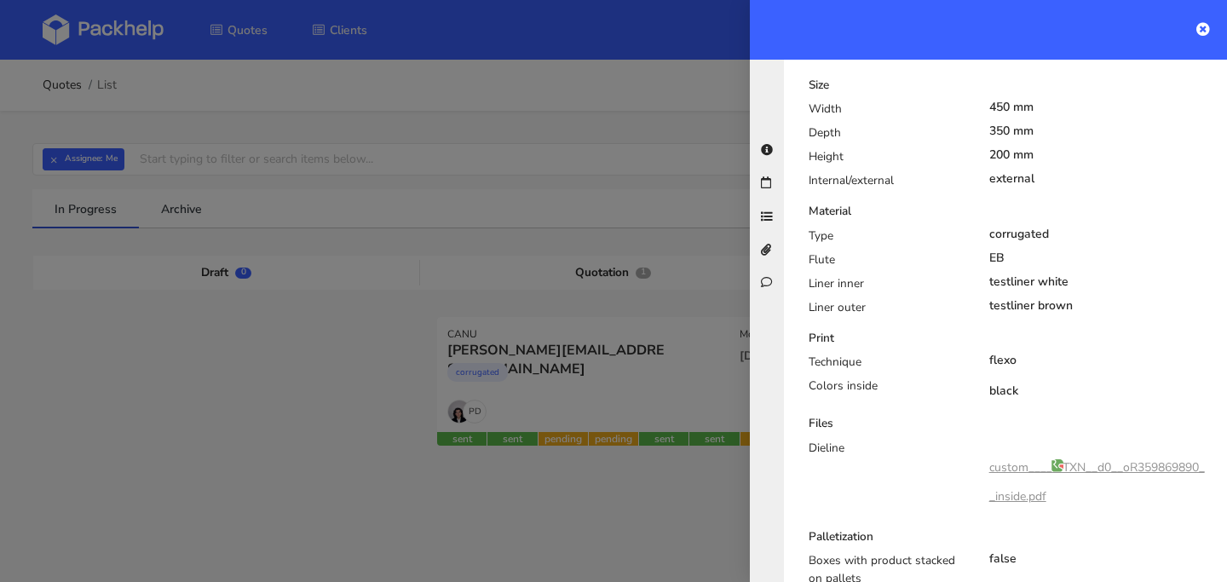
scroll to position [0, 0]
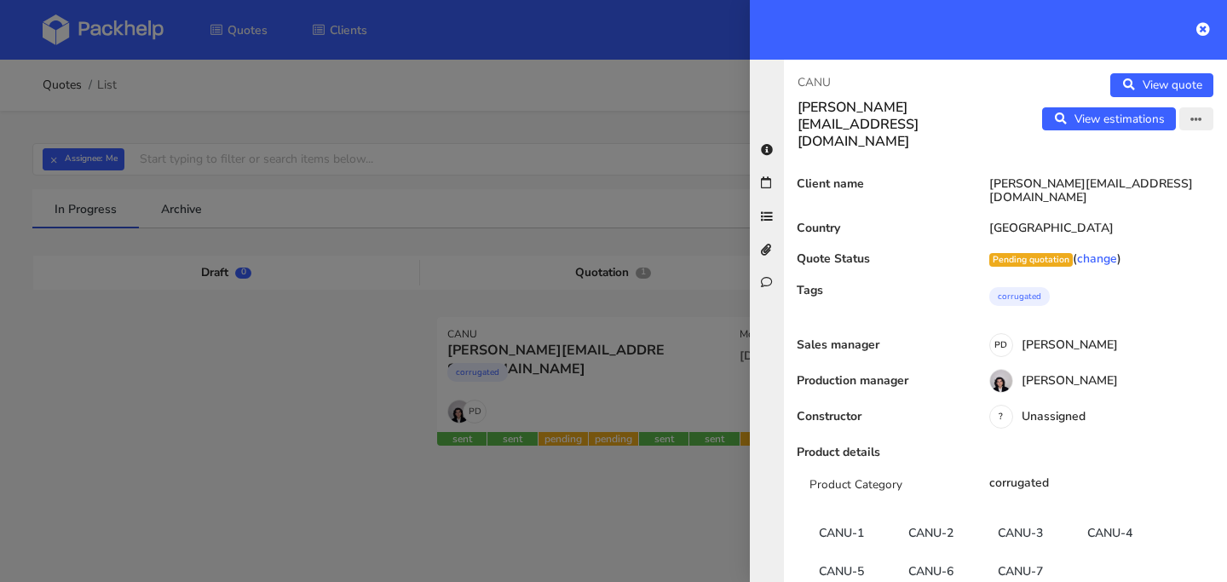
click at [1188, 118] on button "button" at bounding box center [1196, 119] width 34 height 24
click at [935, 295] on div "Tags corrugated" at bounding box center [1005, 308] width 443 height 48
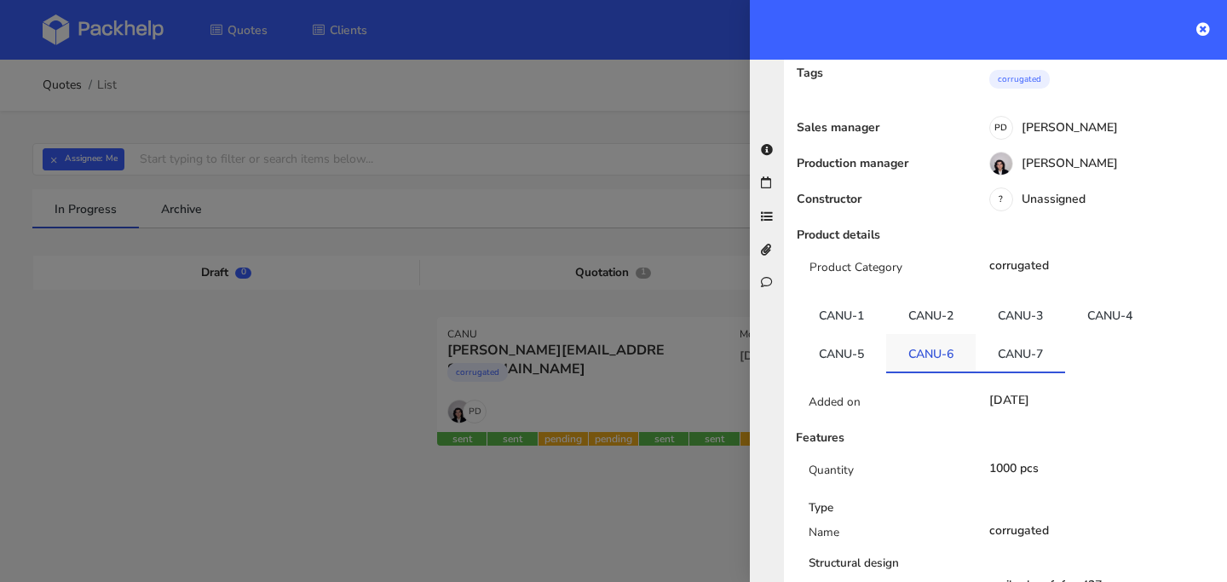
click at [926, 334] on link "CANU-6" at bounding box center [930, 352] width 89 height 37
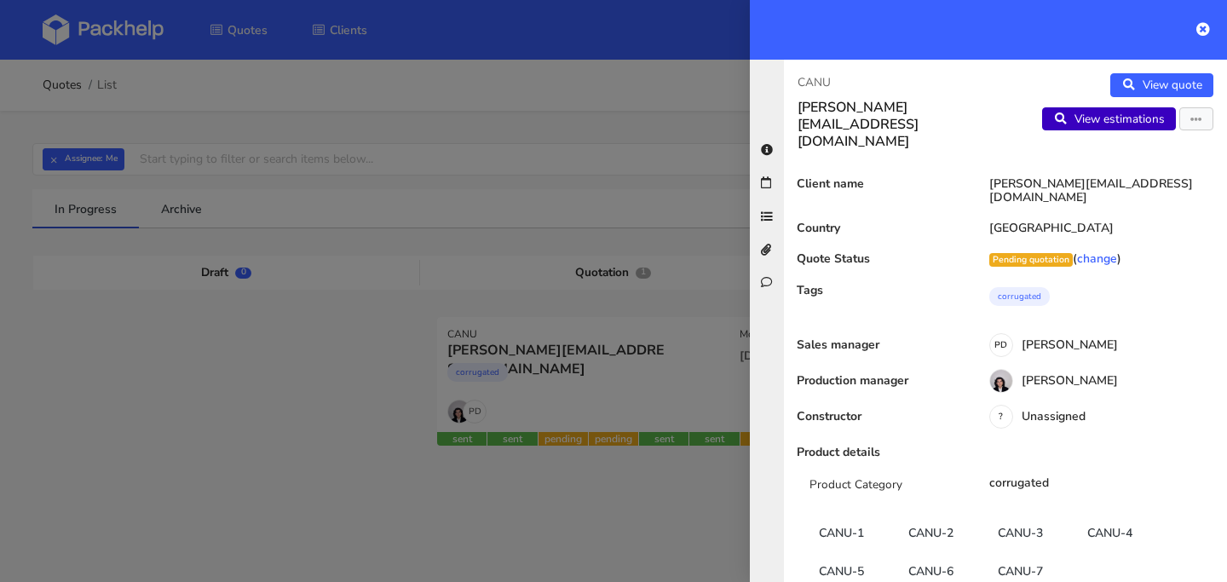
click at [1115, 126] on link "View estimations" at bounding box center [1109, 119] width 134 height 24
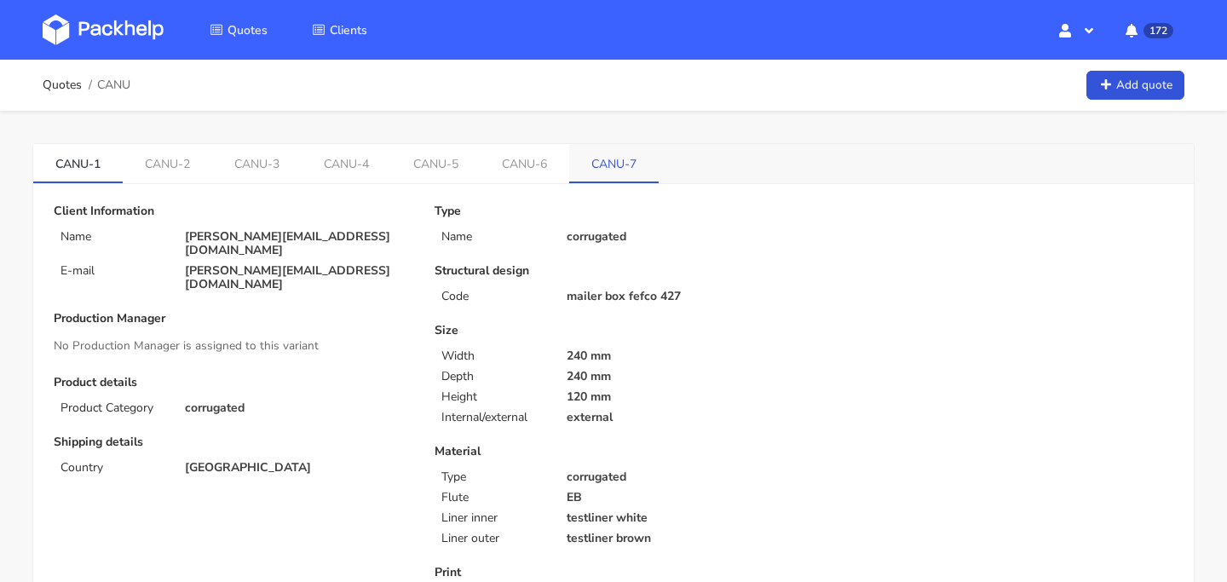
click at [576, 159] on link "CANU-7" at bounding box center [613, 162] width 89 height 37
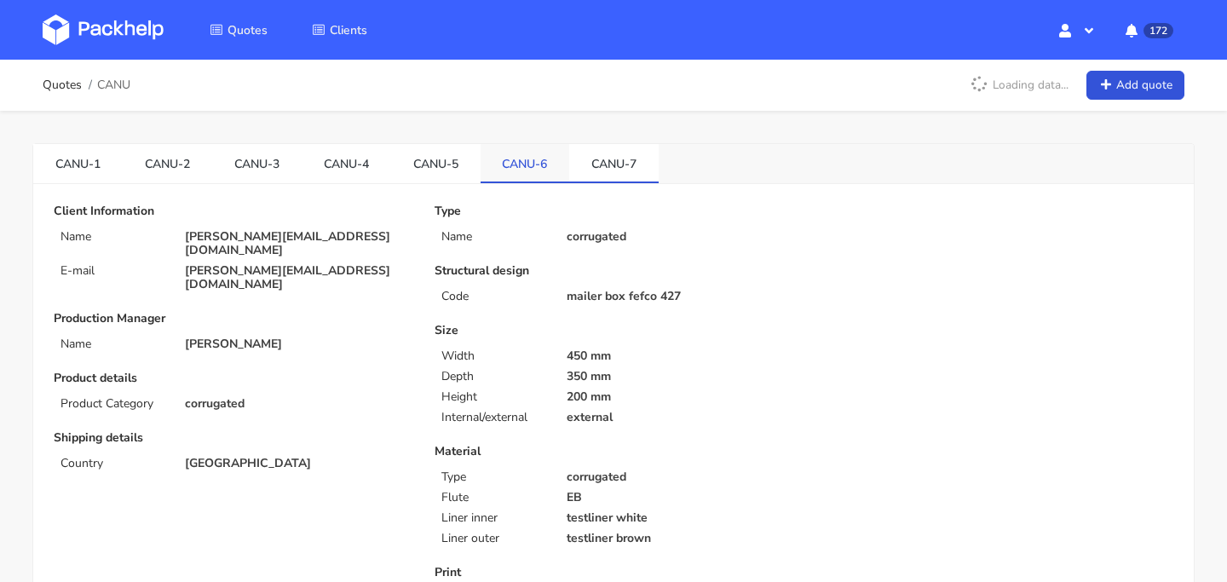
click at [537, 165] on link "CANU-6" at bounding box center [524, 162] width 89 height 37
click at [605, 170] on link "CANU-7" at bounding box center [613, 162] width 89 height 37
click at [538, 171] on link "CANU-6" at bounding box center [524, 162] width 89 height 37
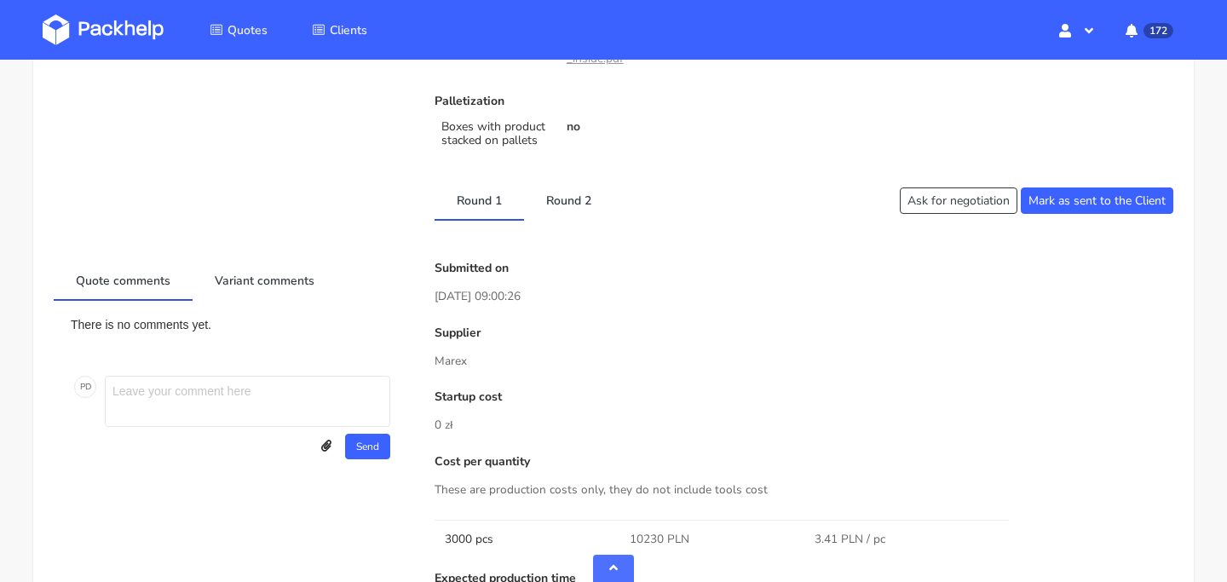
scroll to position [669, 0]
click at [577, 201] on link "Round 2" at bounding box center [568, 200] width 89 height 37
click at [513, 203] on link "Round 1" at bounding box center [478, 200] width 89 height 37
click at [561, 205] on link "Round 2" at bounding box center [568, 200] width 89 height 37
click at [488, 210] on link "Round 1" at bounding box center [478, 200] width 89 height 37
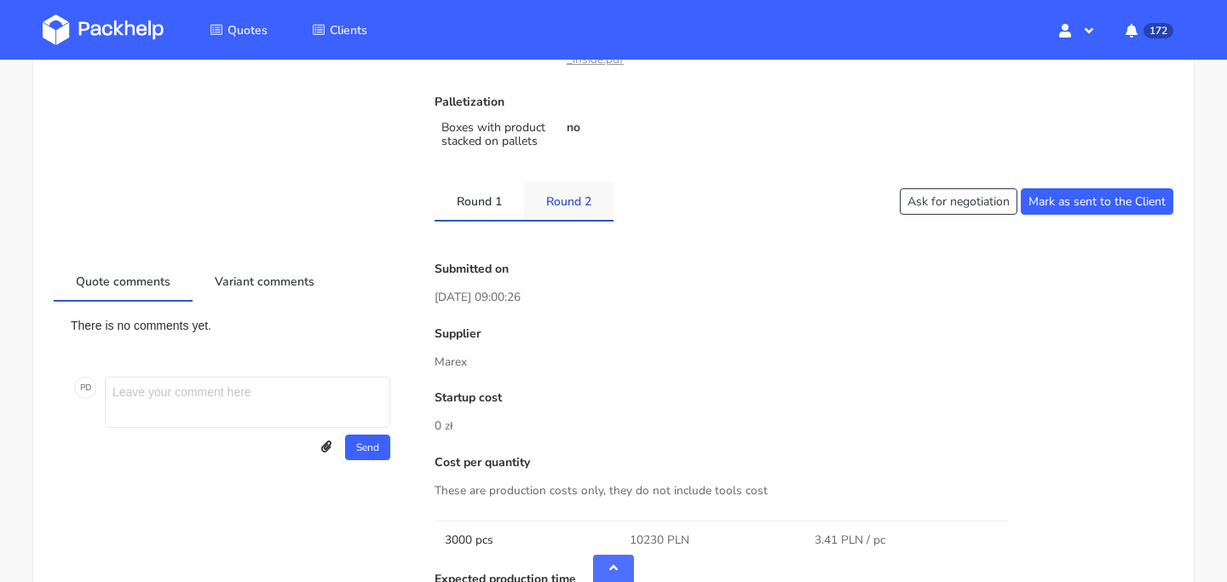
click at [548, 214] on link "Round 2" at bounding box center [568, 200] width 89 height 37
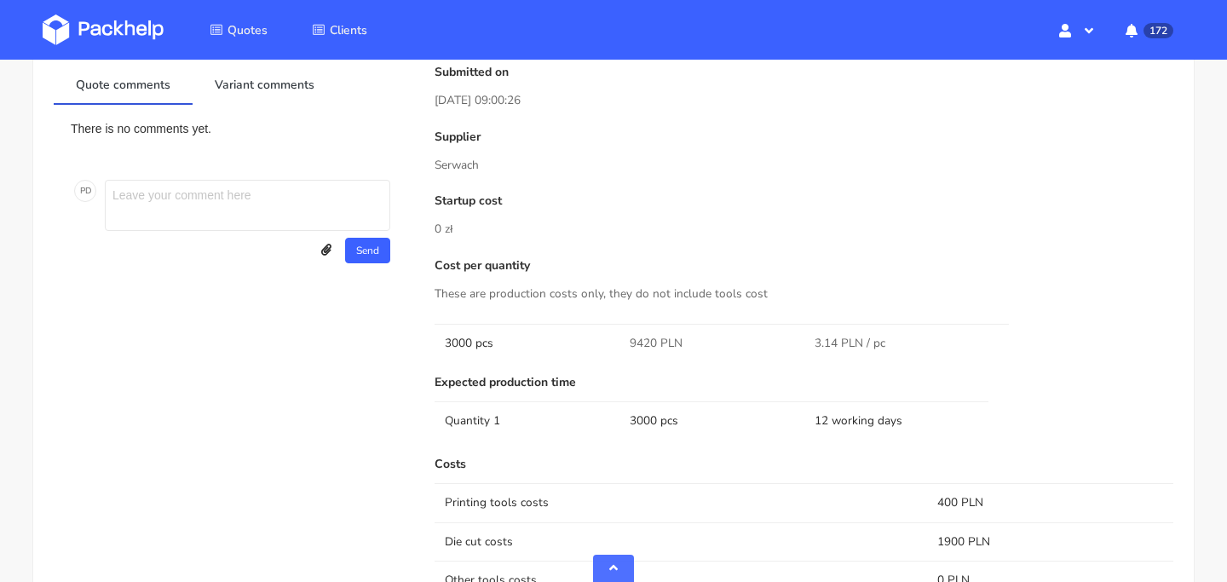
scroll to position [901, 0]
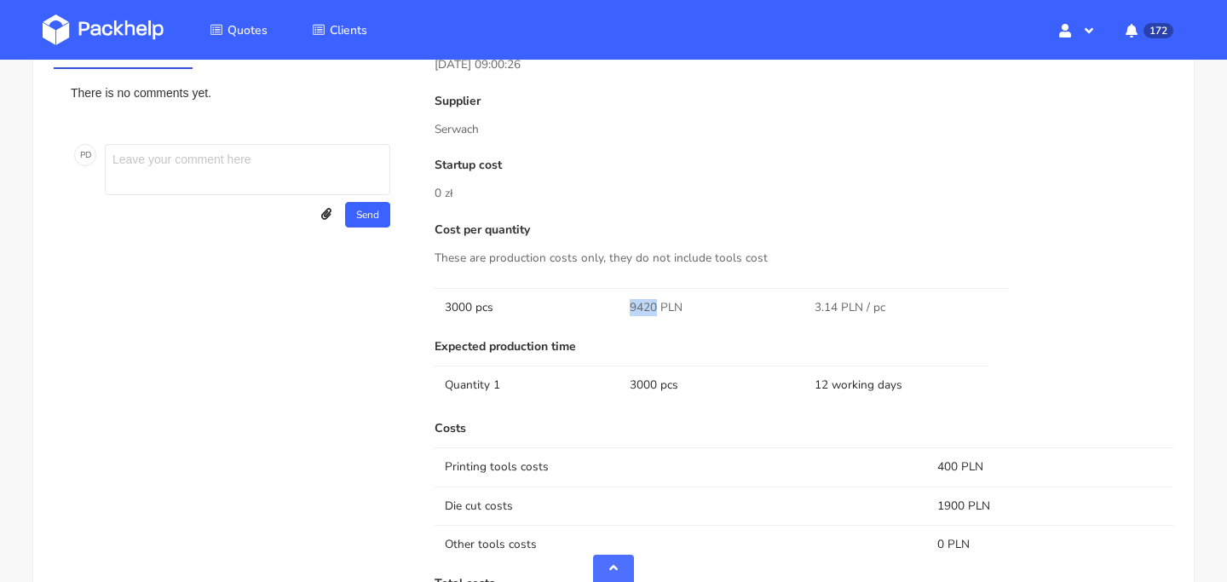
drag, startPoint x: 628, startPoint y: 307, endPoint x: 653, endPoint y: 307, distance: 25.6
click at [653, 307] on td "9420 PLN" at bounding box center [711, 307] width 185 height 38
copy span "9420"
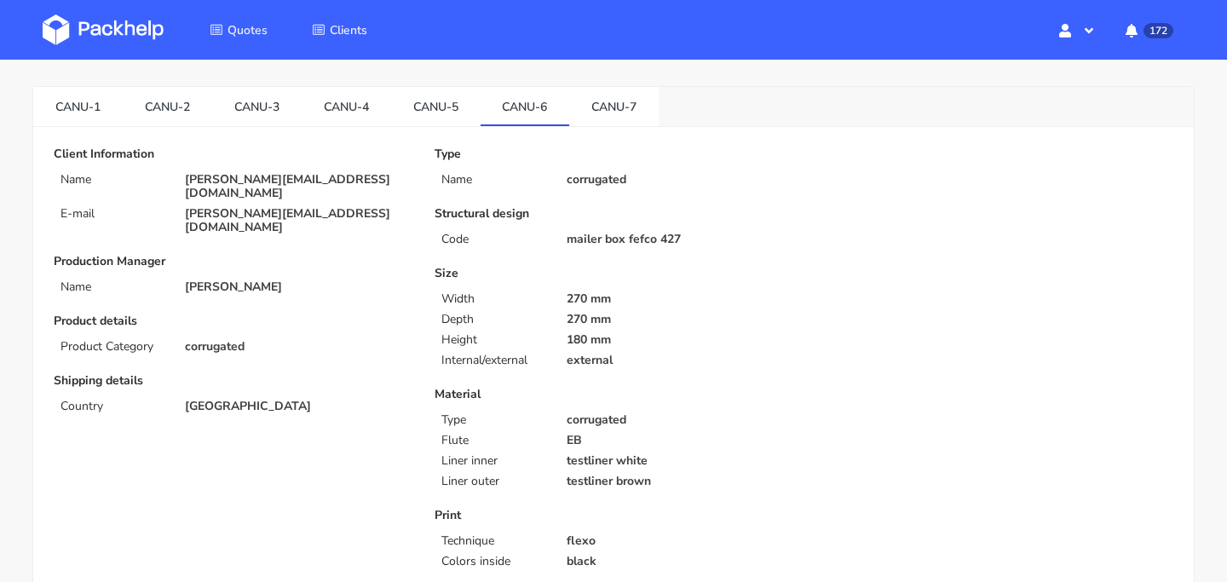
scroll to position [0, 0]
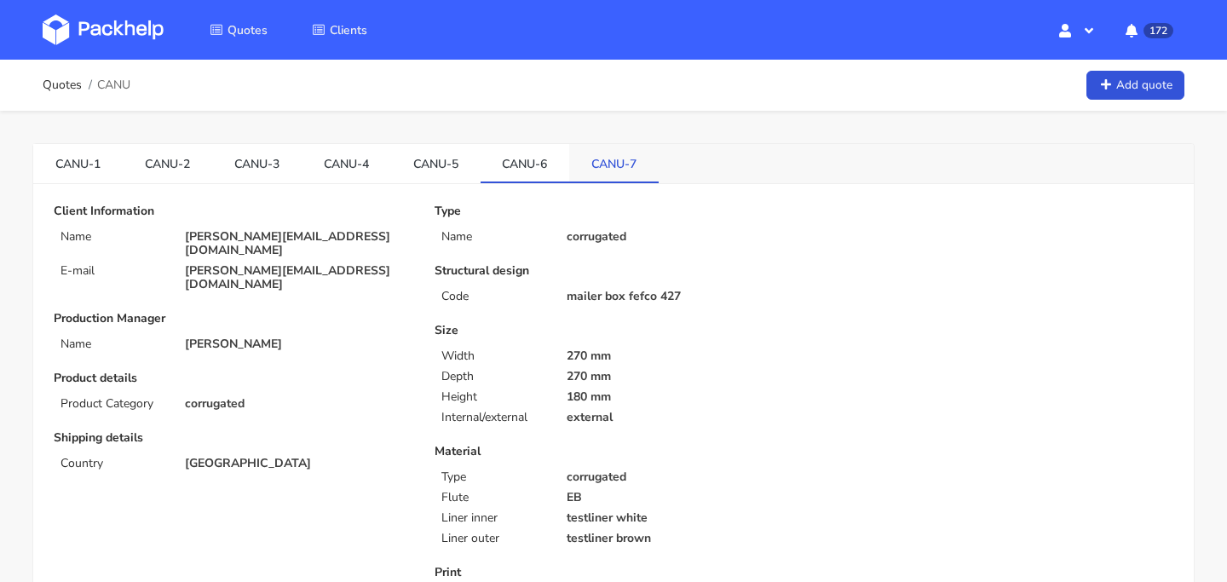
click at [609, 169] on link "CANU-7" at bounding box center [613, 162] width 89 height 37
